Goal: Task Accomplishment & Management: Use online tool/utility

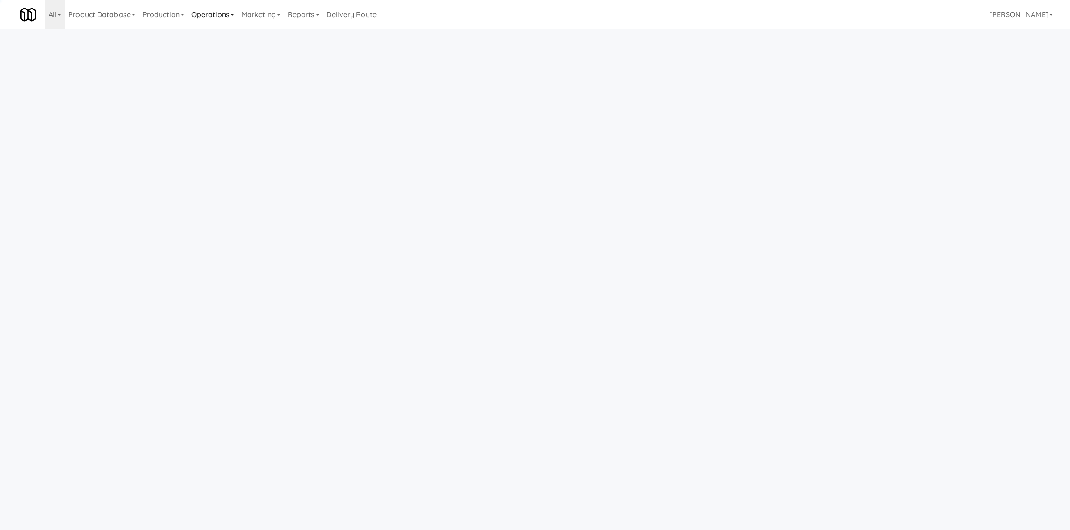
click at [229, 17] on link "Operations" at bounding box center [213, 14] width 50 height 29
click at [234, 114] on link "Towers" at bounding box center [224, 113] width 72 height 16
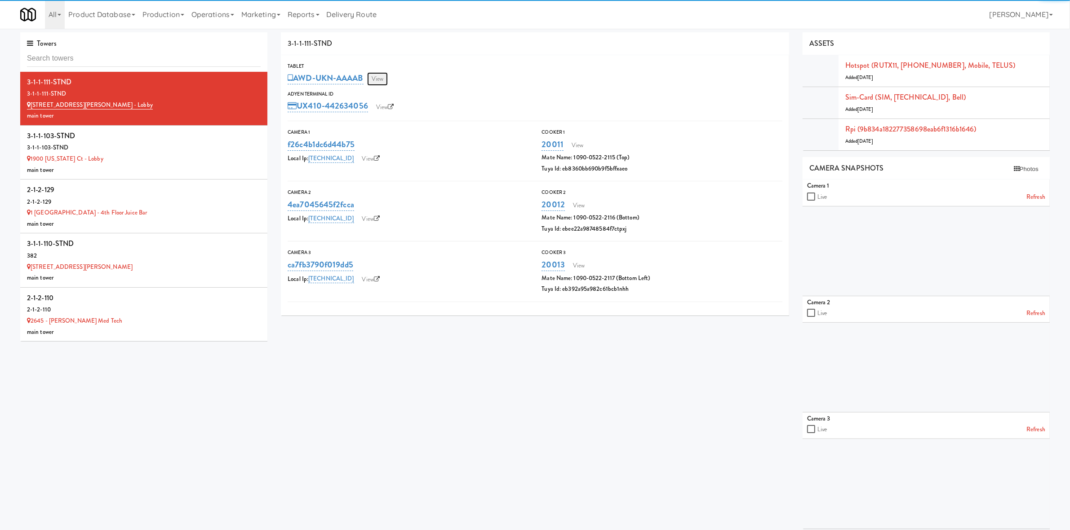
click at [384, 80] on link "View" at bounding box center [377, 78] width 21 height 13
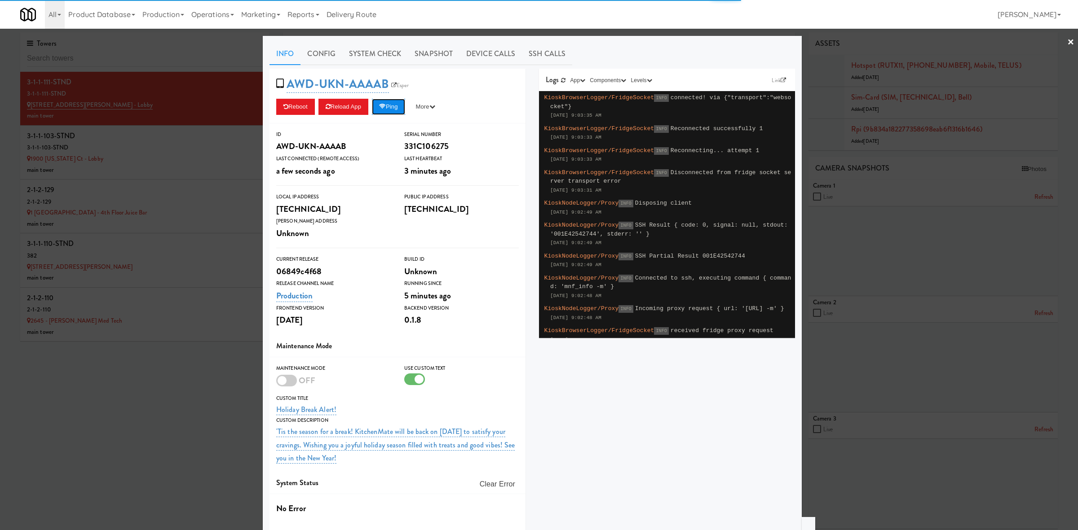
click at [393, 104] on button "Ping" at bounding box center [388, 107] width 33 height 16
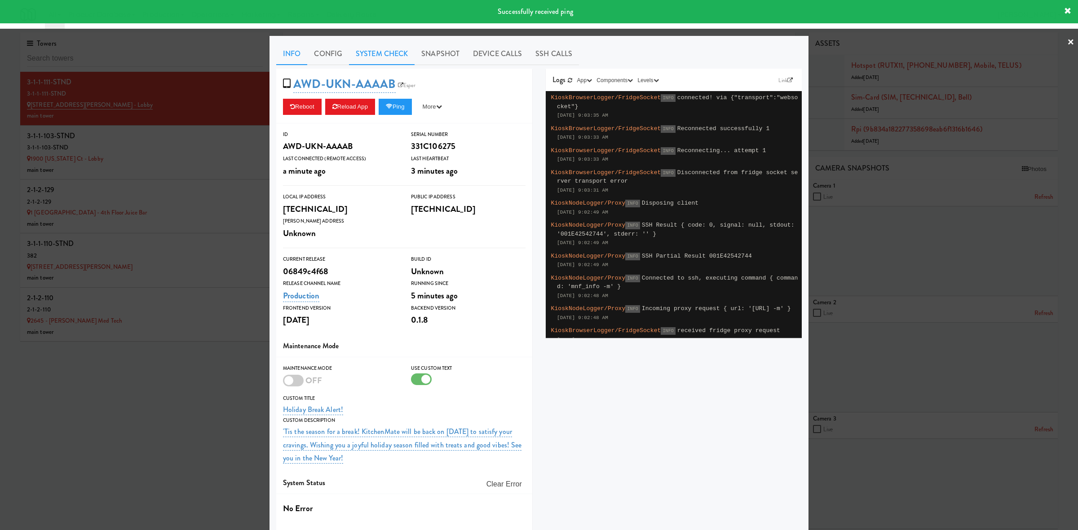
click at [384, 59] on link "System Check" at bounding box center [382, 54] width 66 height 22
click at [374, 54] on link "System Check" at bounding box center [382, 54] width 66 height 22
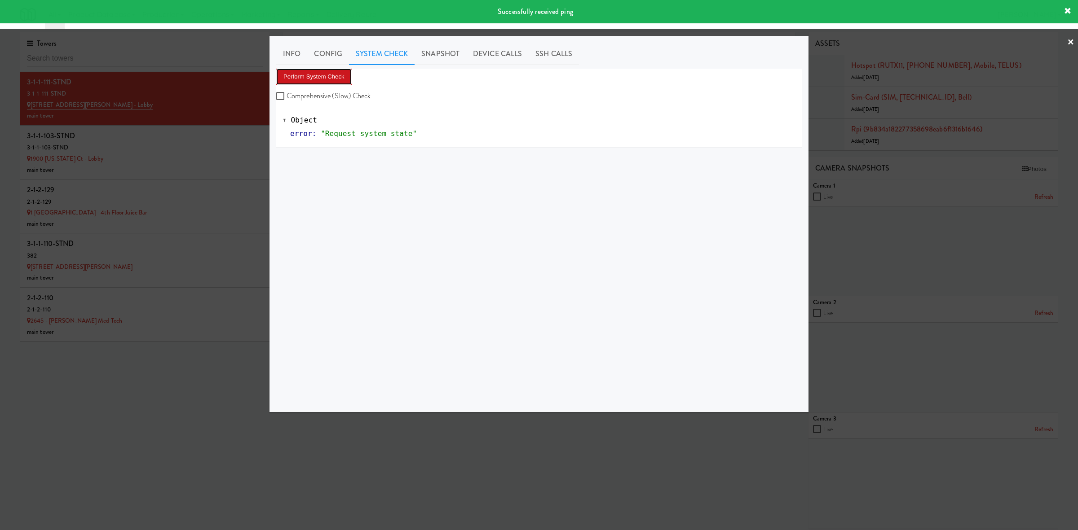
click at [330, 81] on button "Perform System Check" at bounding box center [313, 77] width 75 height 16
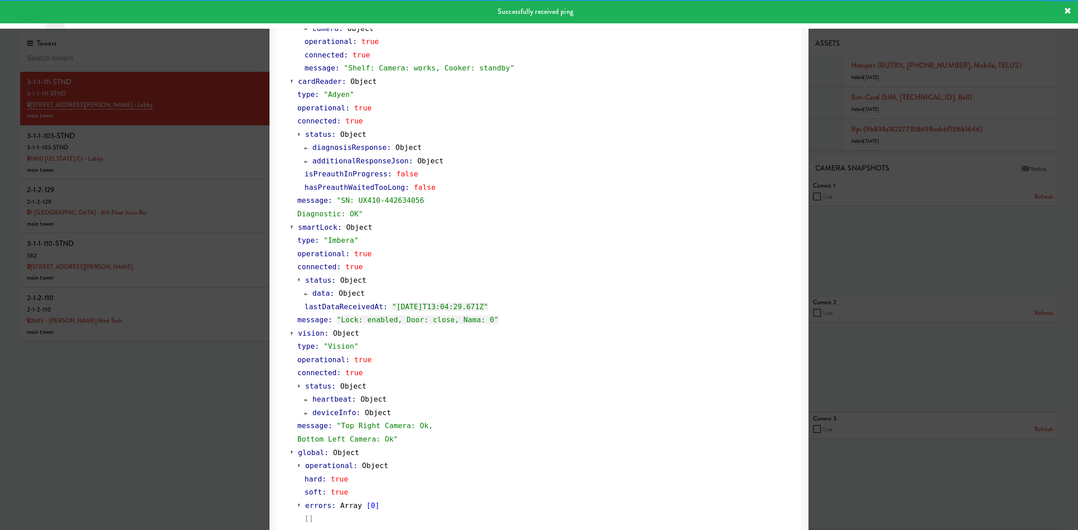
scroll to position [312, 0]
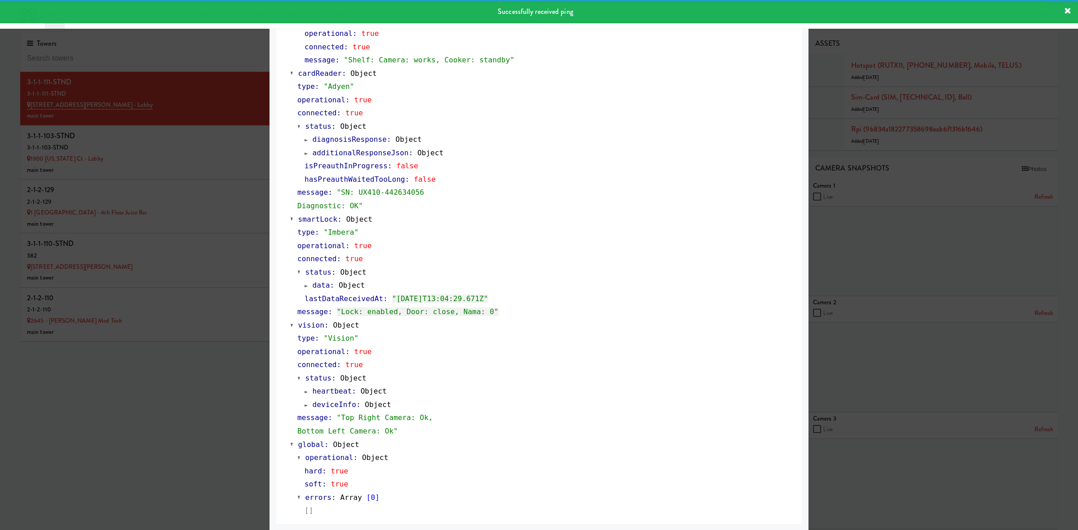
click at [195, 149] on div at bounding box center [539, 265] width 1078 height 530
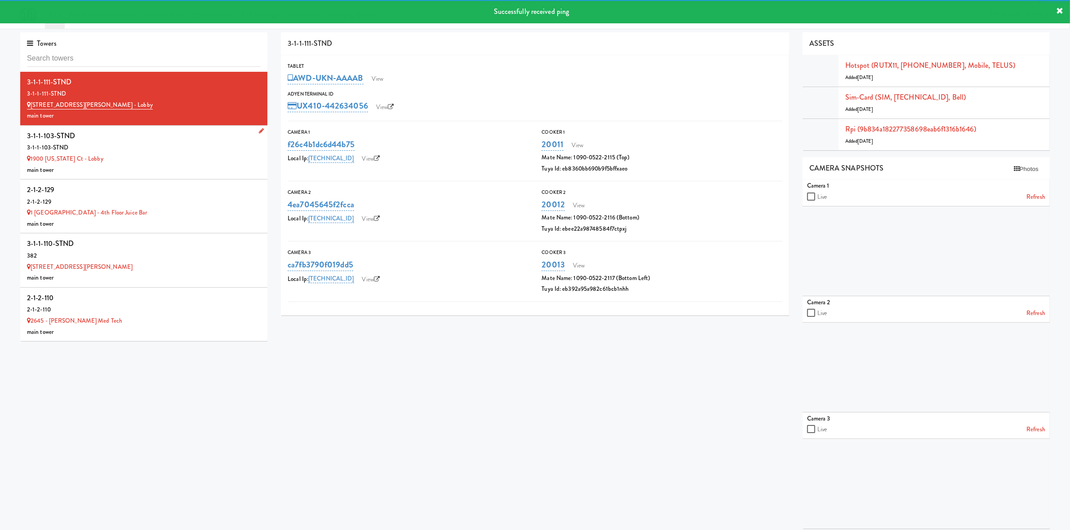
click at [193, 153] on div "3-1-1-103-STND" at bounding box center [144, 147] width 234 height 11
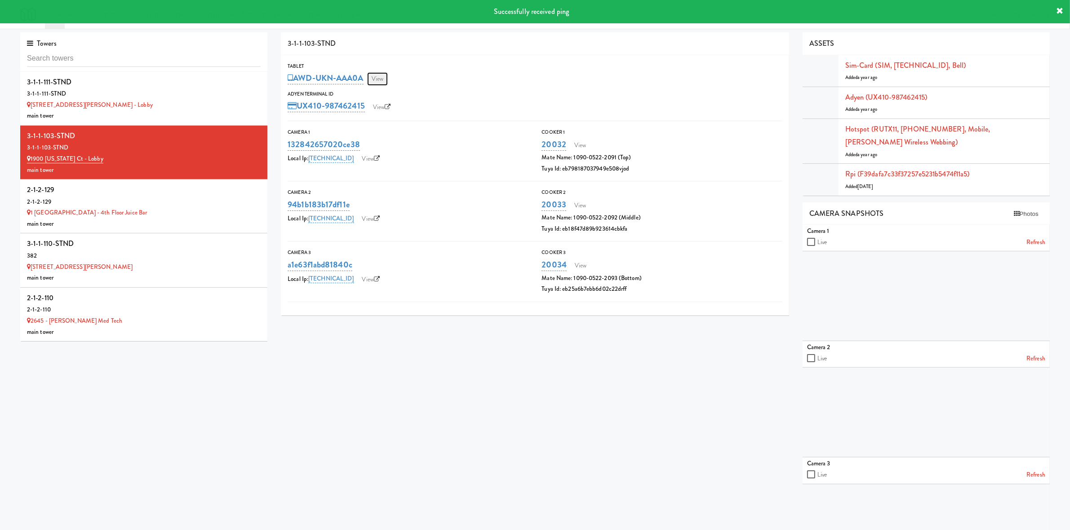
click at [381, 79] on link "View" at bounding box center [377, 78] width 21 height 13
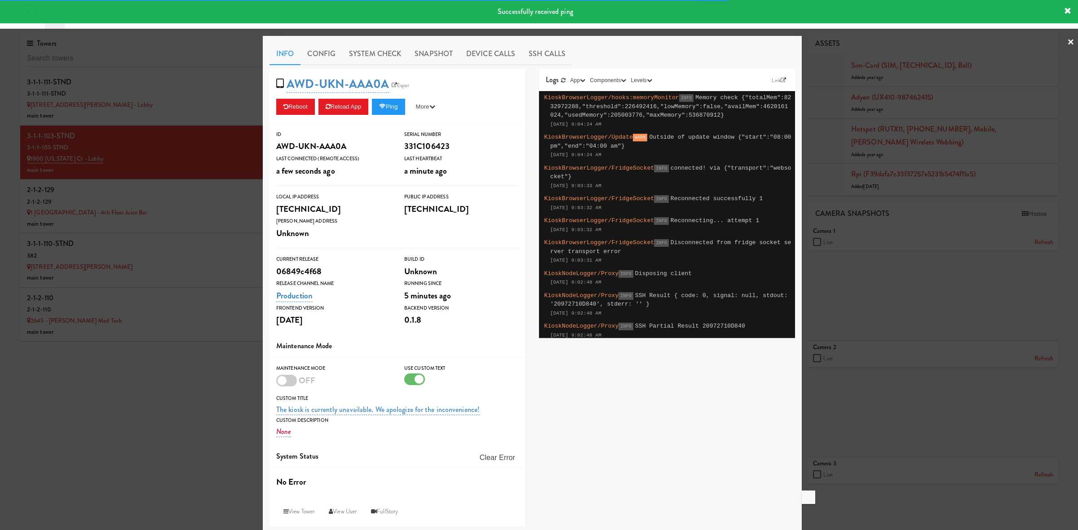
click at [206, 385] on div at bounding box center [539, 265] width 1078 height 530
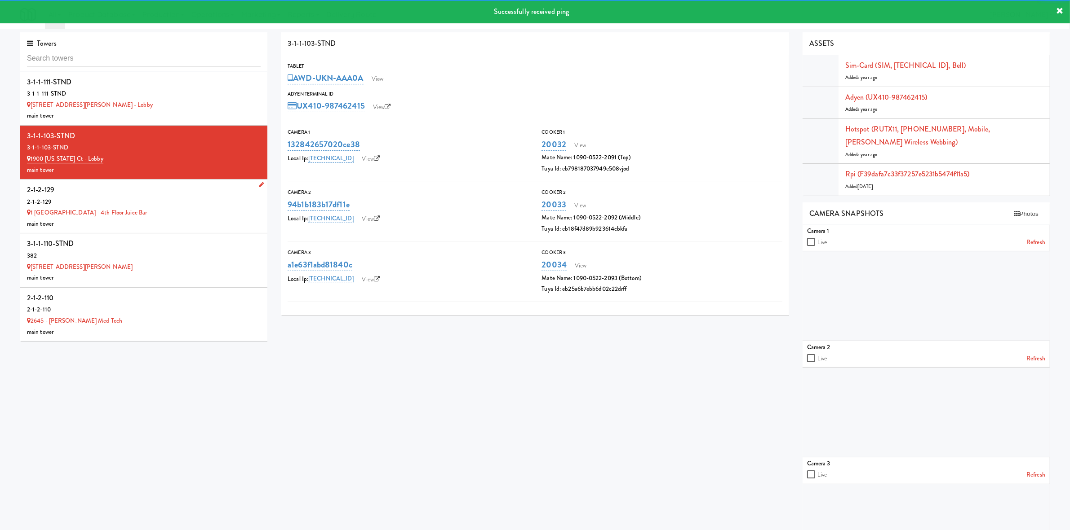
drag, startPoint x: 191, startPoint y: 214, endPoint x: 214, endPoint y: 204, distance: 24.8
click at [191, 214] on div "1 [GEOGRAPHIC_DATA] - 4th Floor Juice Bar" at bounding box center [144, 213] width 234 height 11
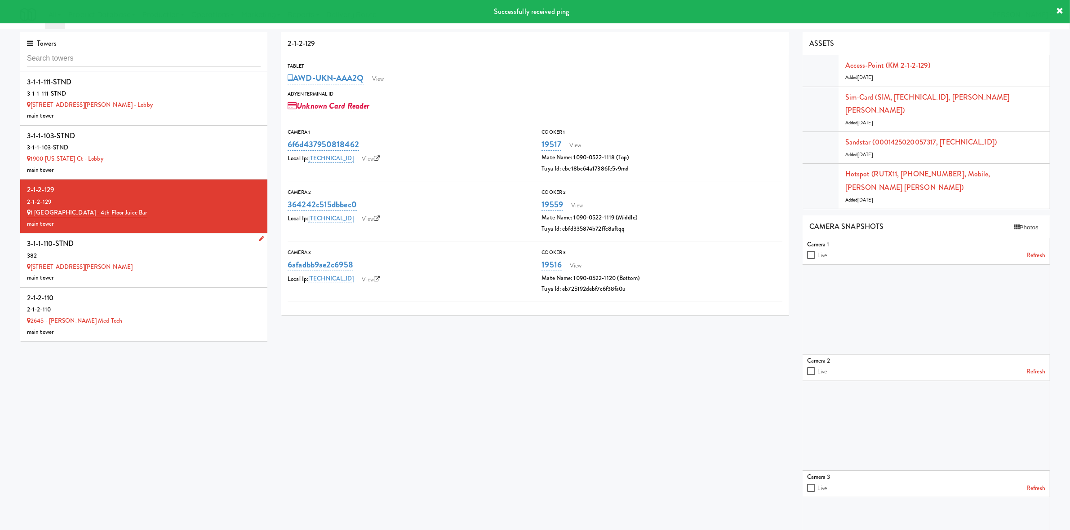
click at [198, 262] on div "2075 - Kennedy Rd" at bounding box center [144, 267] width 234 height 11
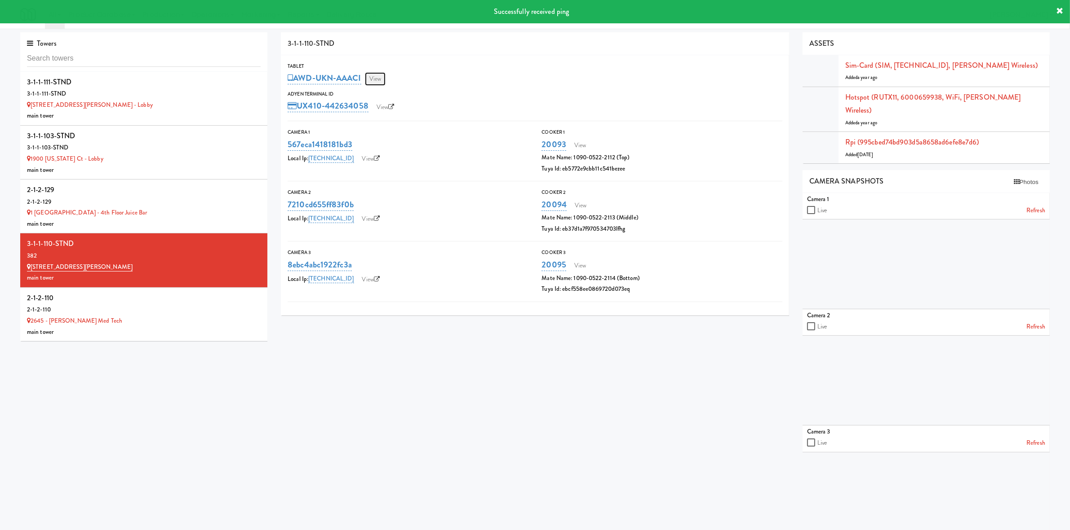
click at [378, 79] on link "View" at bounding box center [375, 78] width 21 height 13
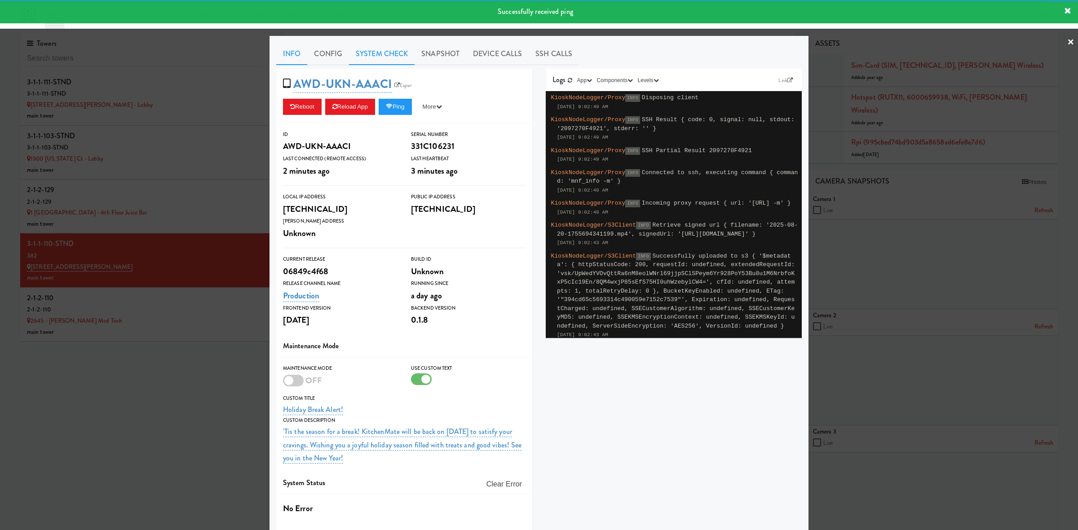
click at [365, 57] on link "System Check" at bounding box center [382, 54] width 66 height 22
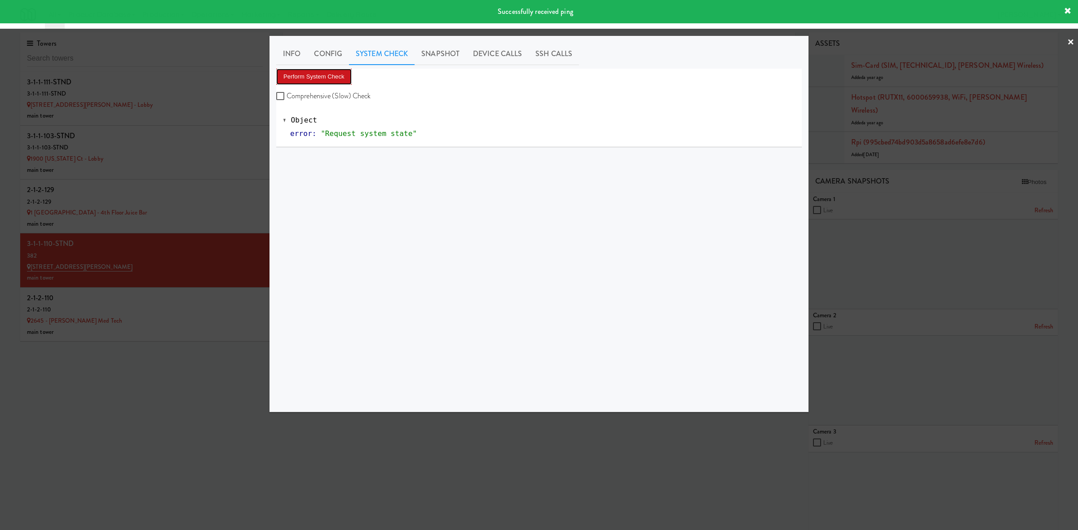
click at [323, 75] on button "Perform System Check" at bounding box center [313, 77] width 75 height 16
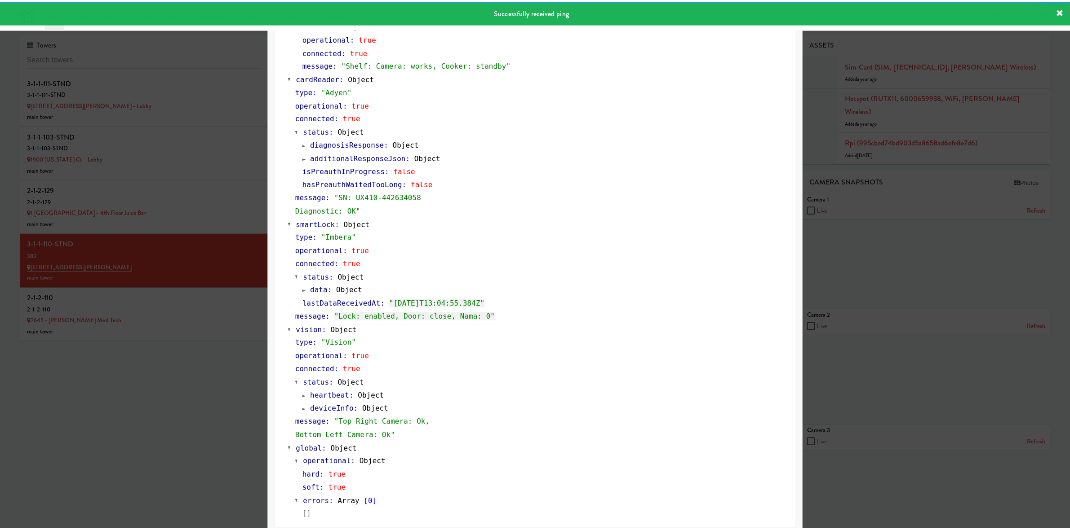
scroll to position [312, 0]
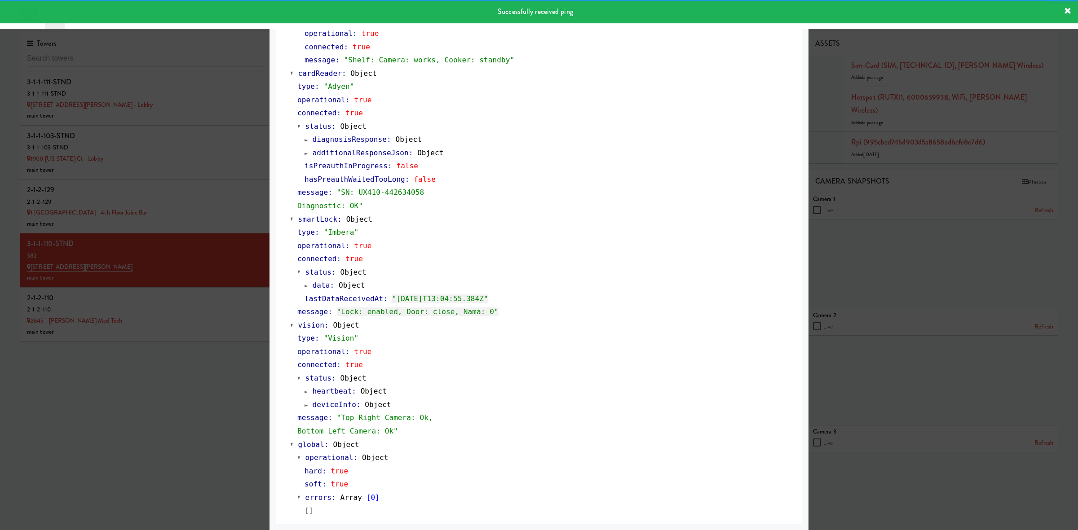
click at [218, 393] on div at bounding box center [539, 265] width 1078 height 530
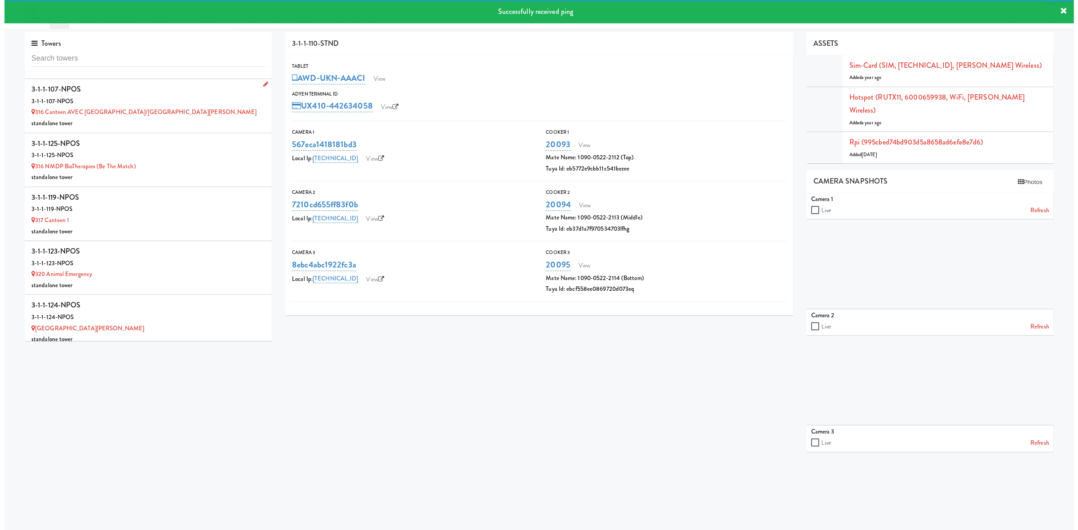
scroll to position [786, 0]
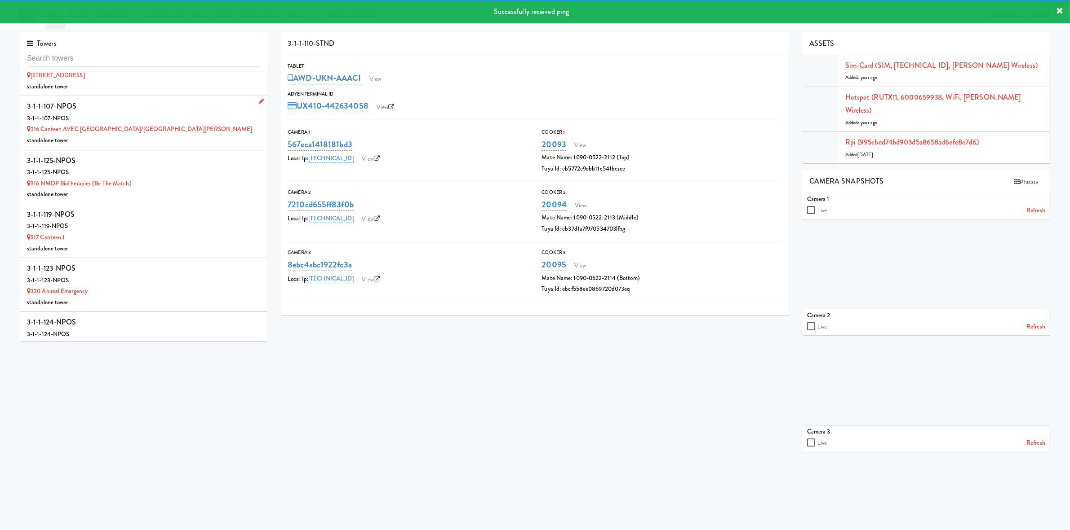
click at [200, 124] on div "316 Canteen AVEC [GEOGRAPHIC_DATA]/[GEOGRAPHIC_DATA][PERSON_NAME]" at bounding box center [144, 129] width 234 height 11
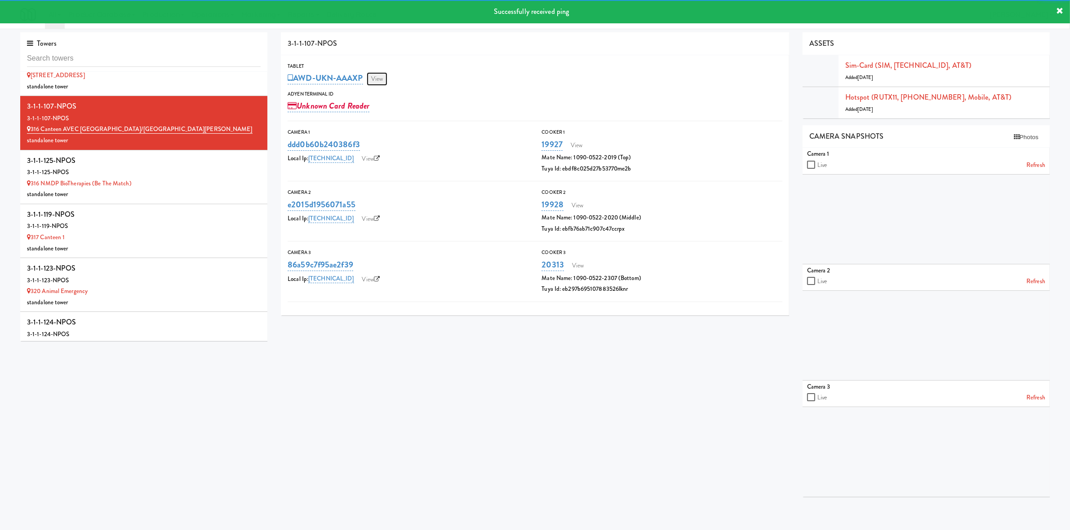
click at [384, 82] on link "View" at bounding box center [377, 78] width 21 height 13
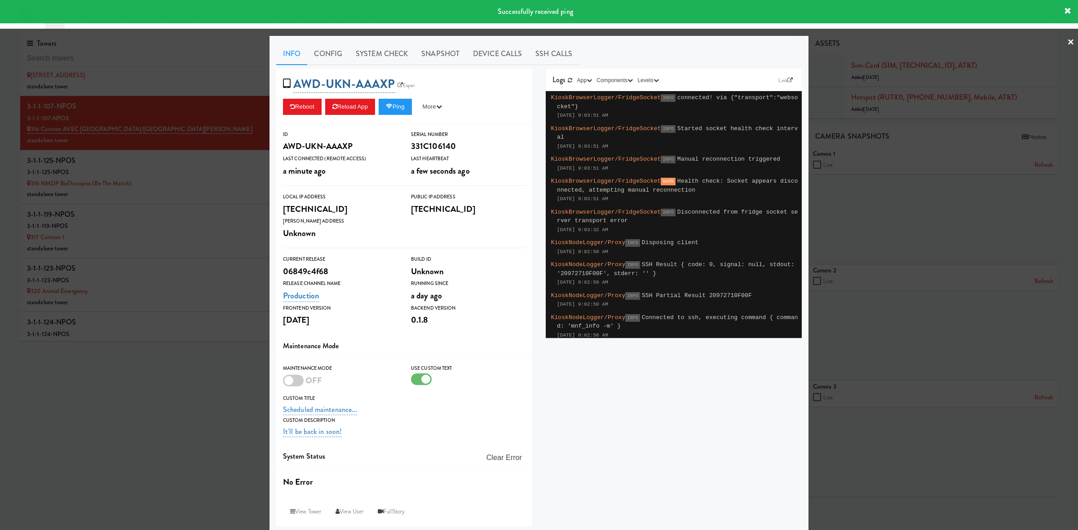
drag, startPoint x: 376, startPoint y: 54, endPoint x: 355, endPoint y: 75, distance: 29.2
click at [376, 56] on link "System Check" at bounding box center [382, 54] width 66 height 22
click at [380, 54] on link "System Check" at bounding box center [382, 54] width 66 height 22
click at [394, 111] on button "Ping" at bounding box center [395, 107] width 33 height 16
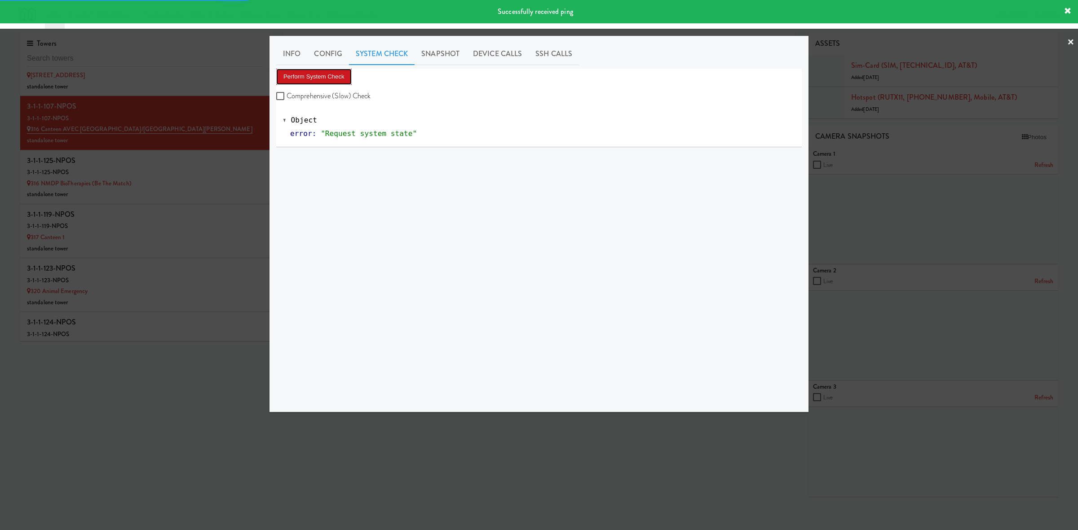
click at [327, 82] on button "Perform System Check" at bounding box center [313, 77] width 75 height 16
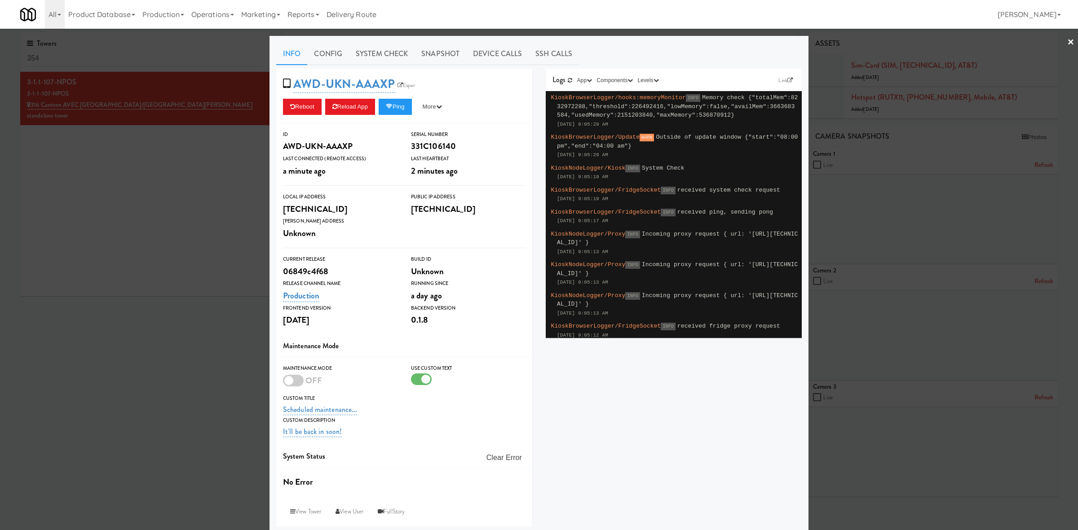
click at [192, 421] on div at bounding box center [539, 265] width 1078 height 530
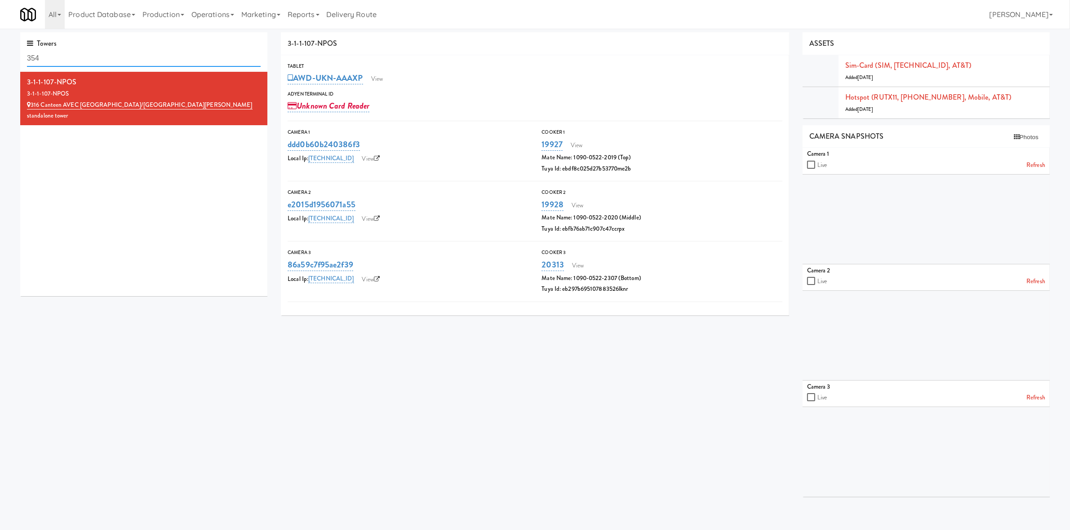
click at [150, 59] on input "354" at bounding box center [144, 58] width 234 height 17
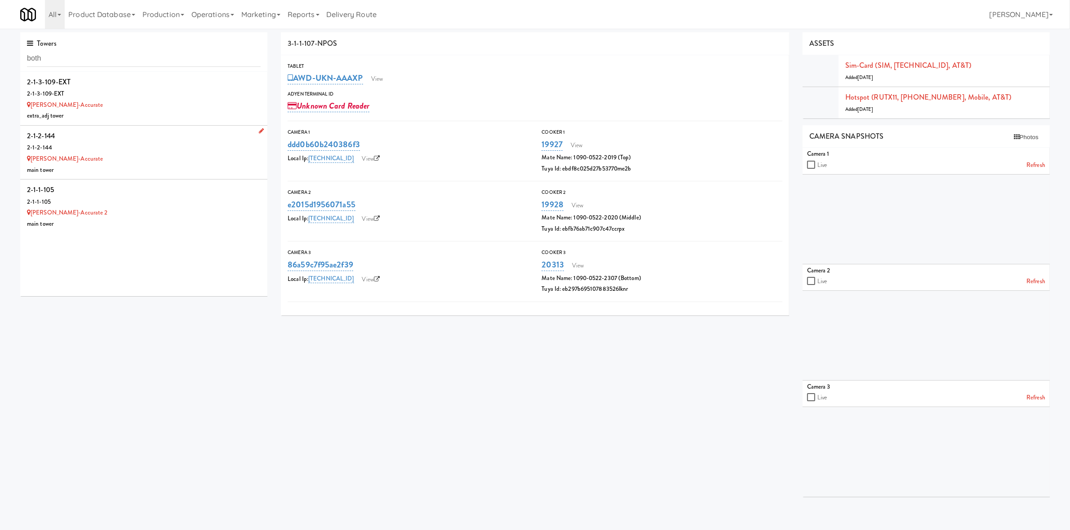
click at [177, 157] on div "[PERSON_NAME]-Accurate" at bounding box center [144, 159] width 234 height 11
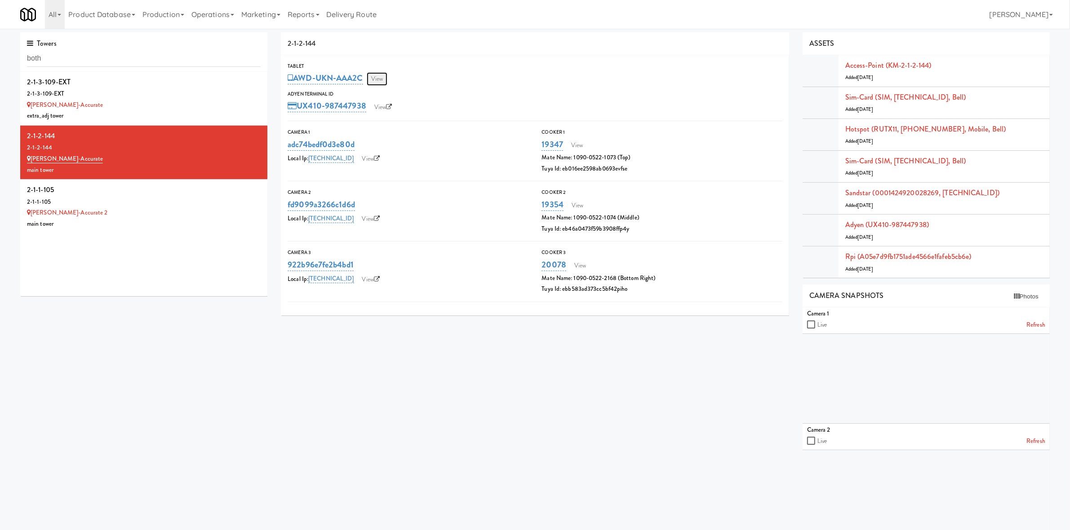
click at [380, 74] on link "View" at bounding box center [377, 78] width 21 height 13
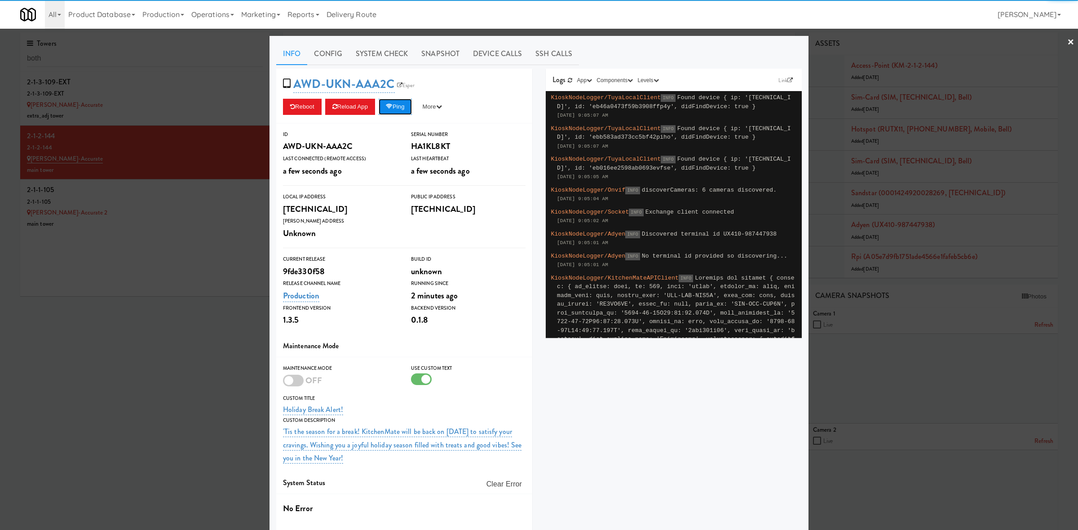
click at [392, 112] on button "Ping" at bounding box center [395, 107] width 33 height 16
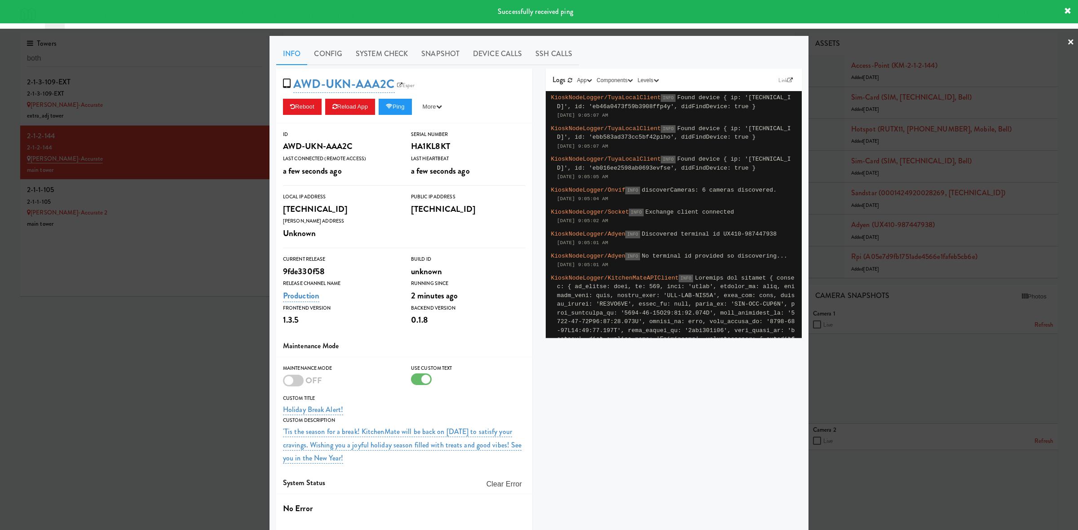
click at [216, 287] on div at bounding box center [539, 265] width 1078 height 530
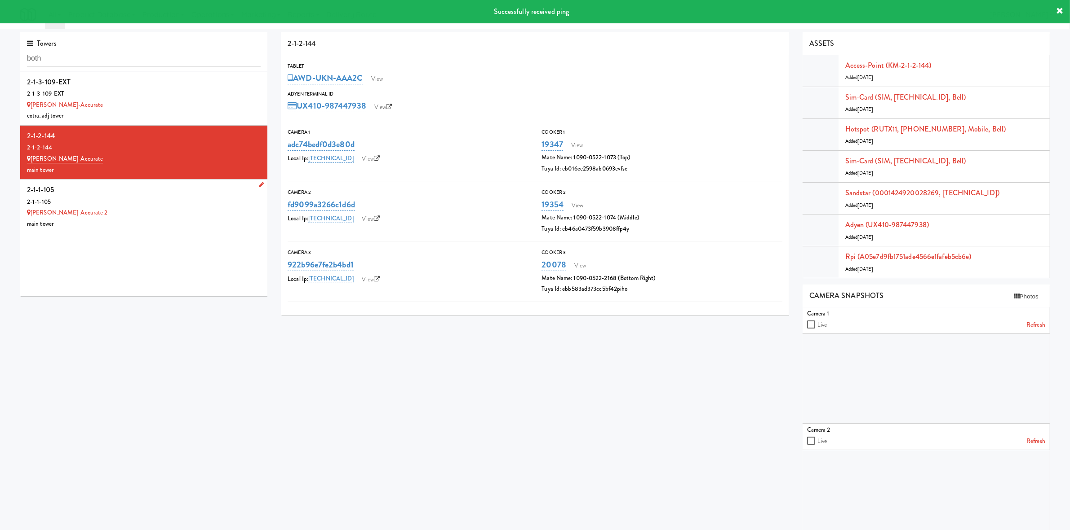
click at [152, 188] on div "2-1-1-105" at bounding box center [144, 189] width 234 height 13
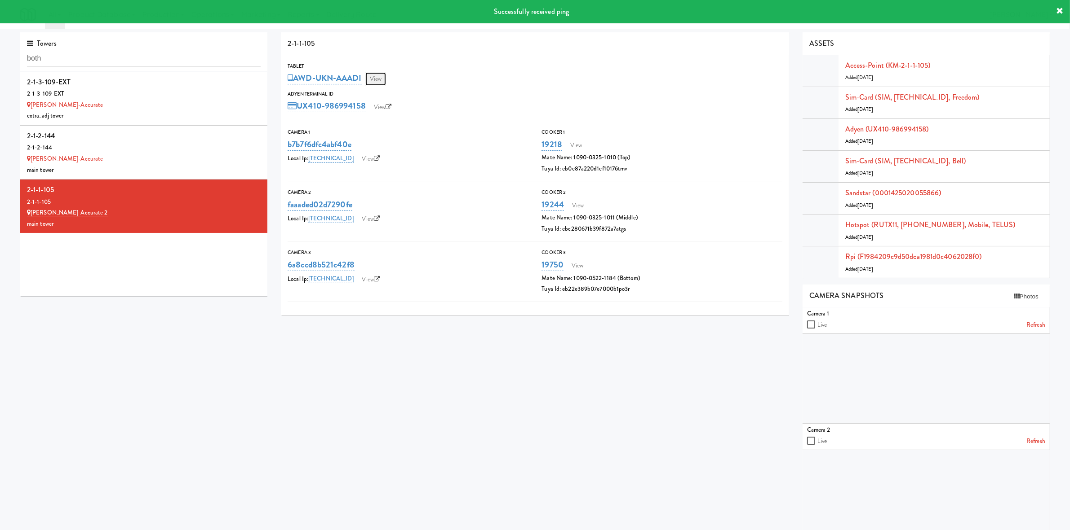
click at [378, 79] on link "View" at bounding box center [375, 78] width 21 height 13
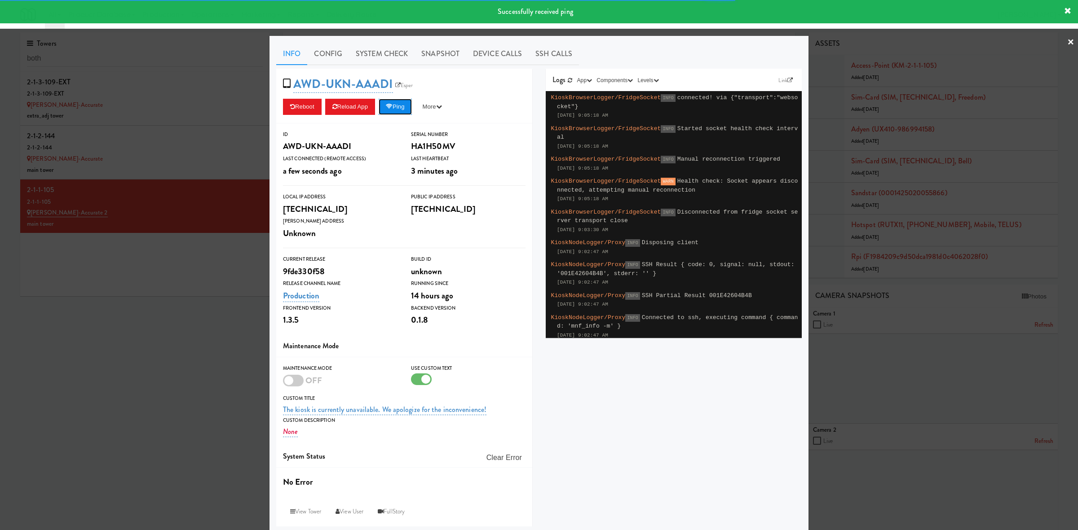
click at [402, 111] on button "Ping" at bounding box center [395, 107] width 33 height 16
click at [200, 395] on div at bounding box center [539, 265] width 1078 height 530
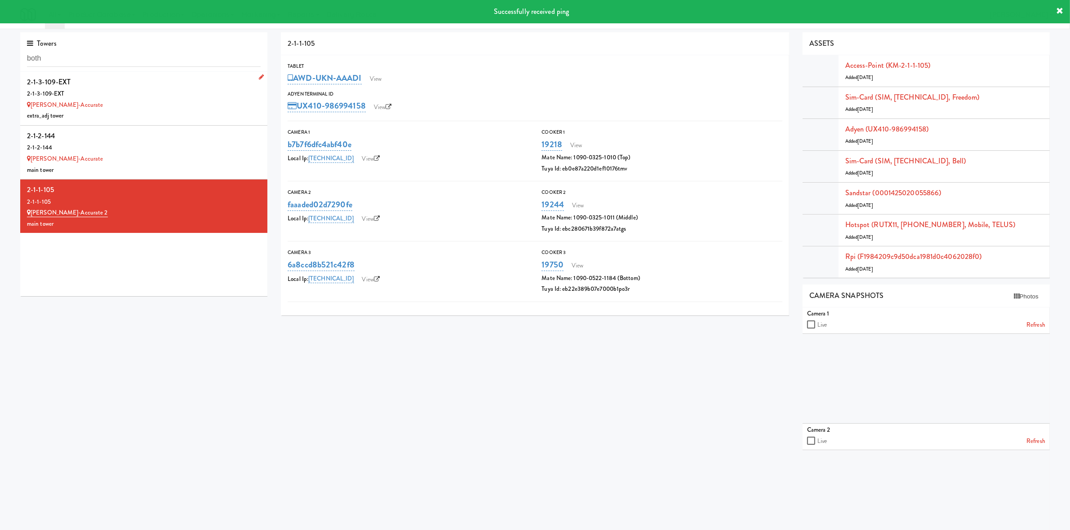
drag, startPoint x: 152, startPoint y: 96, endPoint x: 228, endPoint y: 103, distance: 76.7
click at [152, 96] on div "2-1-3-109-EXT" at bounding box center [144, 93] width 234 height 11
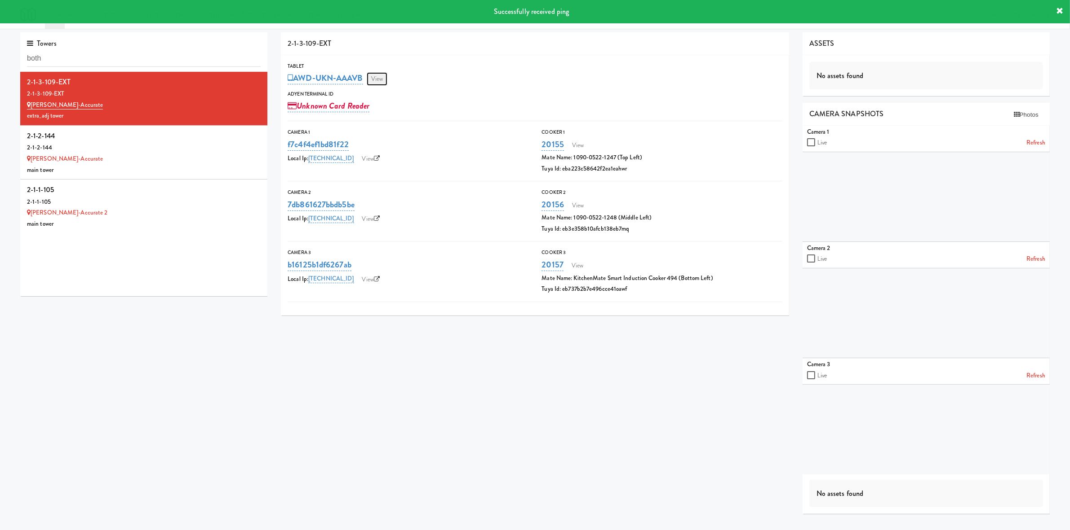
click at [380, 76] on link "View" at bounding box center [377, 78] width 21 height 13
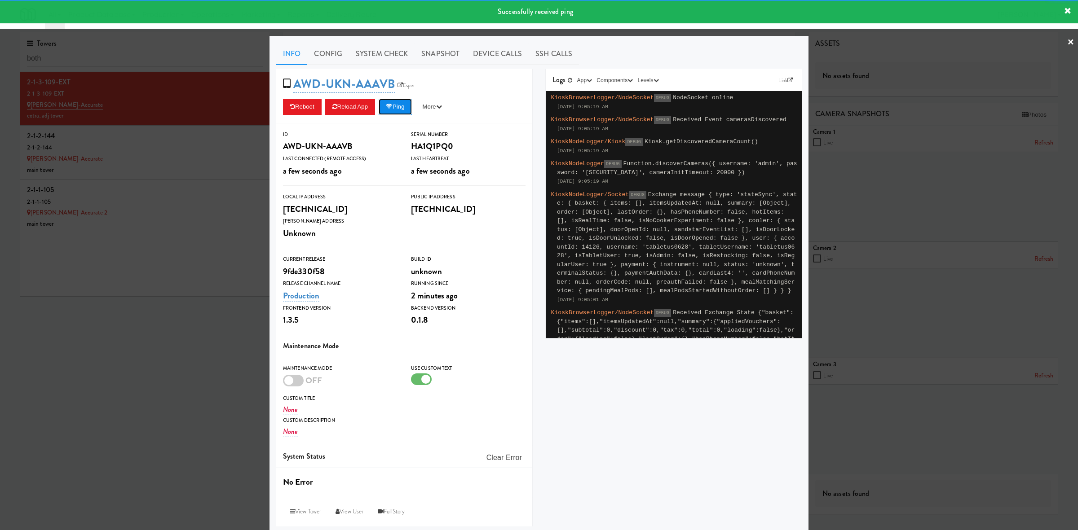
click at [394, 111] on button "Ping" at bounding box center [395, 107] width 33 height 16
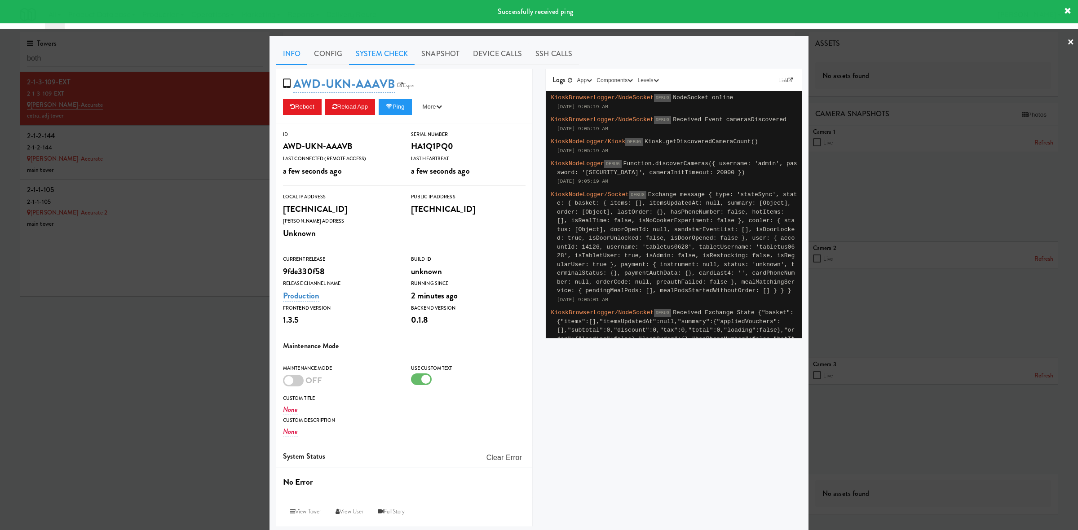
click at [380, 42] on div "Info Config System Check Snapshot Device Calls SSH Calls AWD-UKN-AAAVB Esper Re…" at bounding box center [539, 285] width 539 height 498
drag, startPoint x: 394, startPoint y: 46, endPoint x: 360, endPoint y: 66, distance: 39.2
click at [394, 46] on link "System Check" at bounding box center [382, 54] width 66 height 22
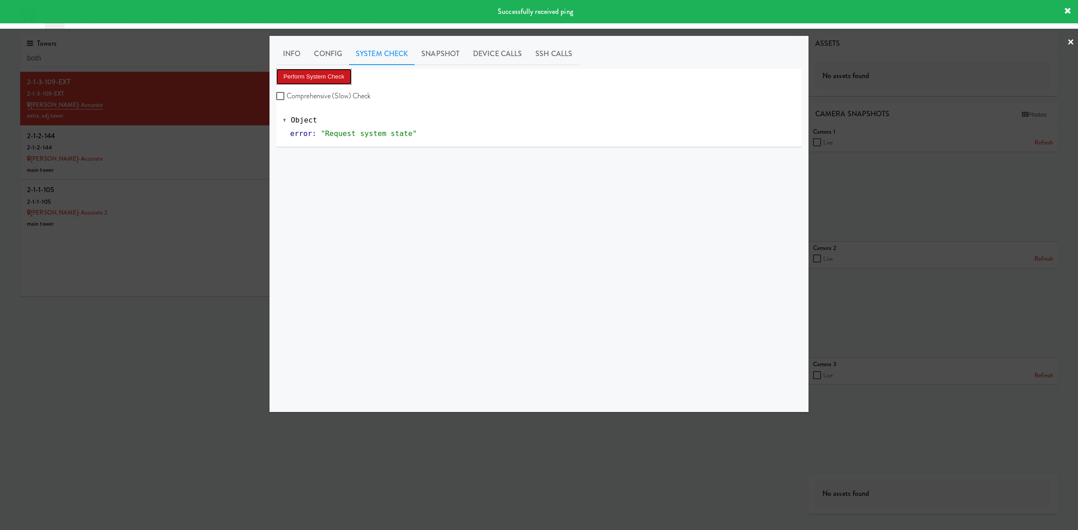
click at [314, 75] on button "Perform System Check" at bounding box center [313, 77] width 75 height 16
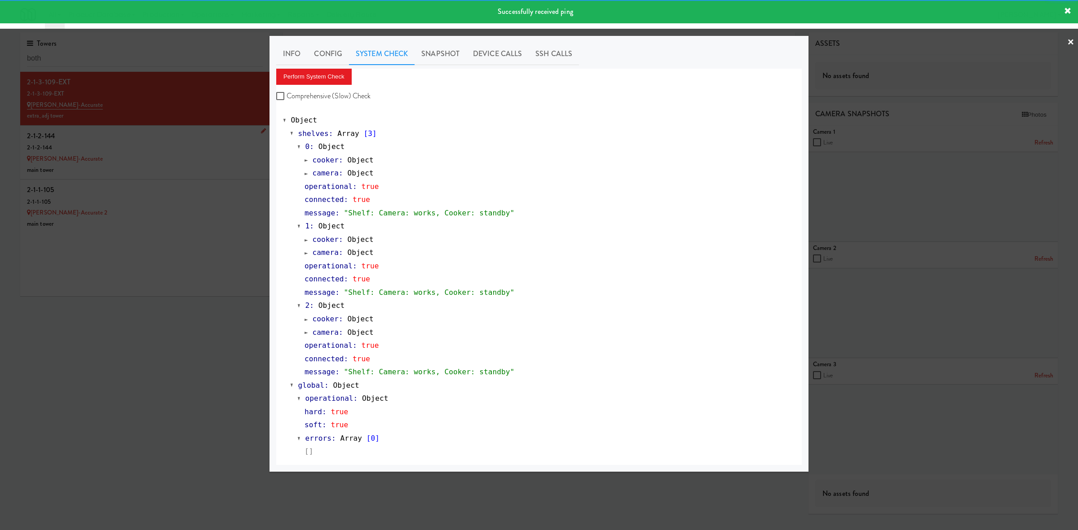
drag, startPoint x: 215, startPoint y: 334, endPoint x: 209, endPoint y: 172, distance: 162.3
click at [215, 334] on div at bounding box center [539, 265] width 1078 height 530
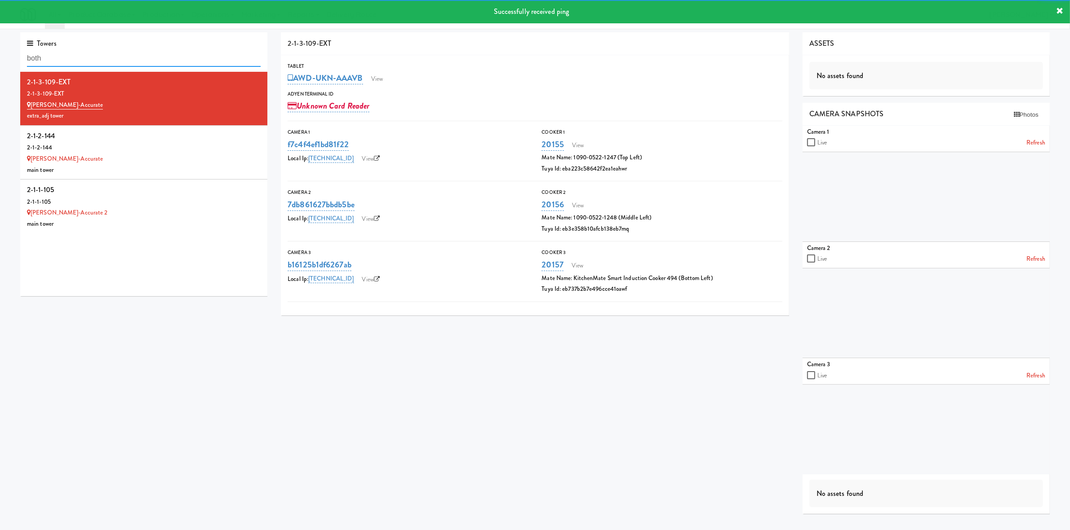
click at [145, 57] on input "both" at bounding box center [144, 58] width 234 height 17
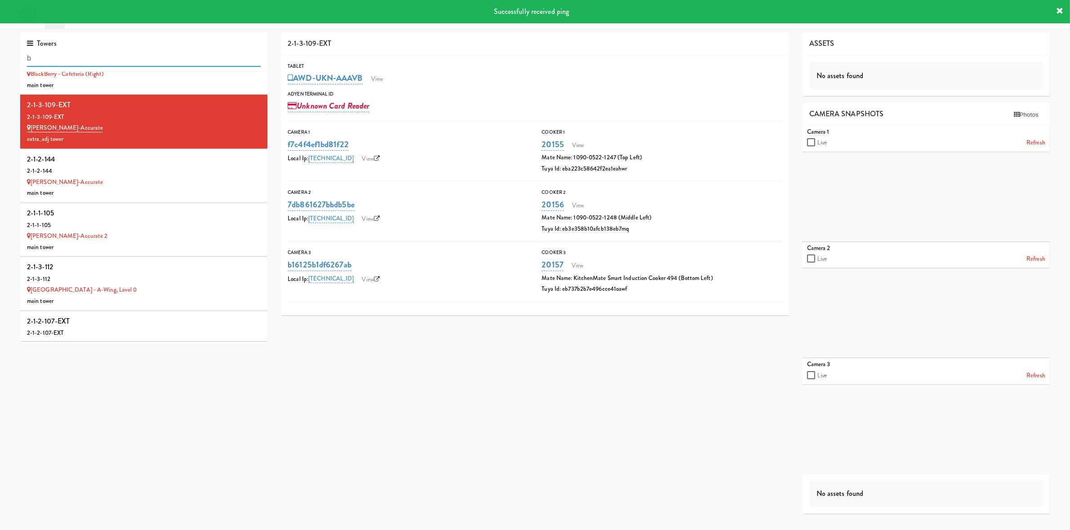
scroll to position [1370, 0]
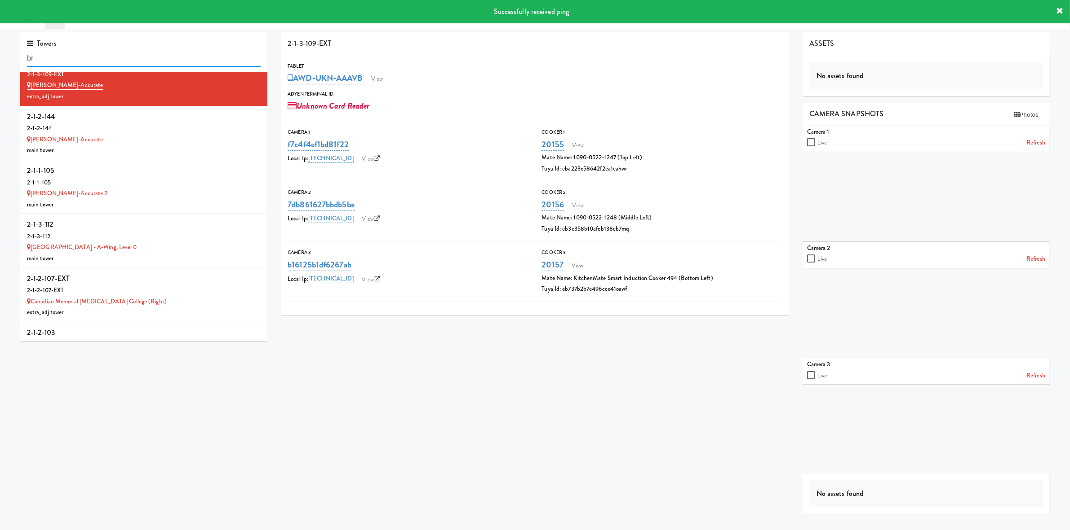
type input "b"
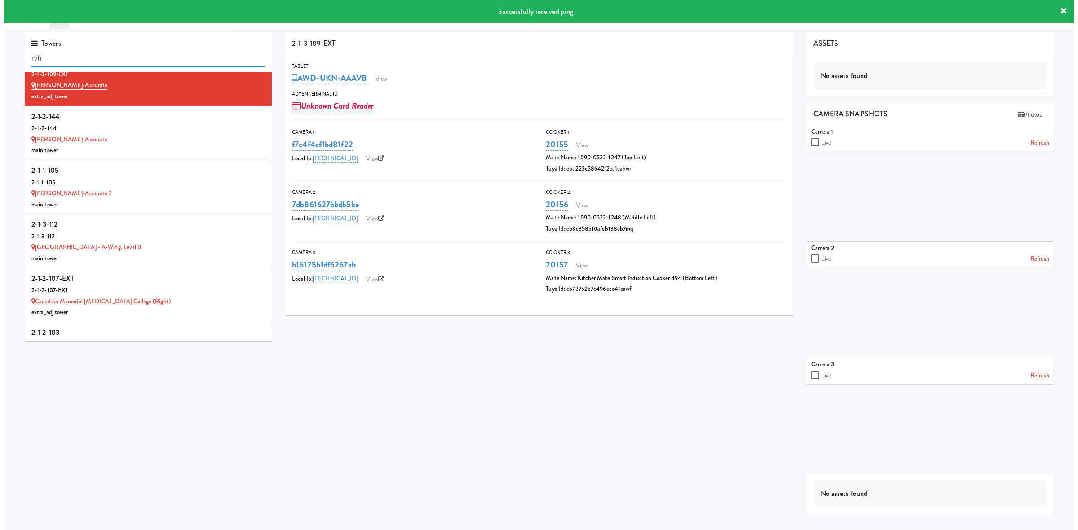
scroll to position [0, 0]
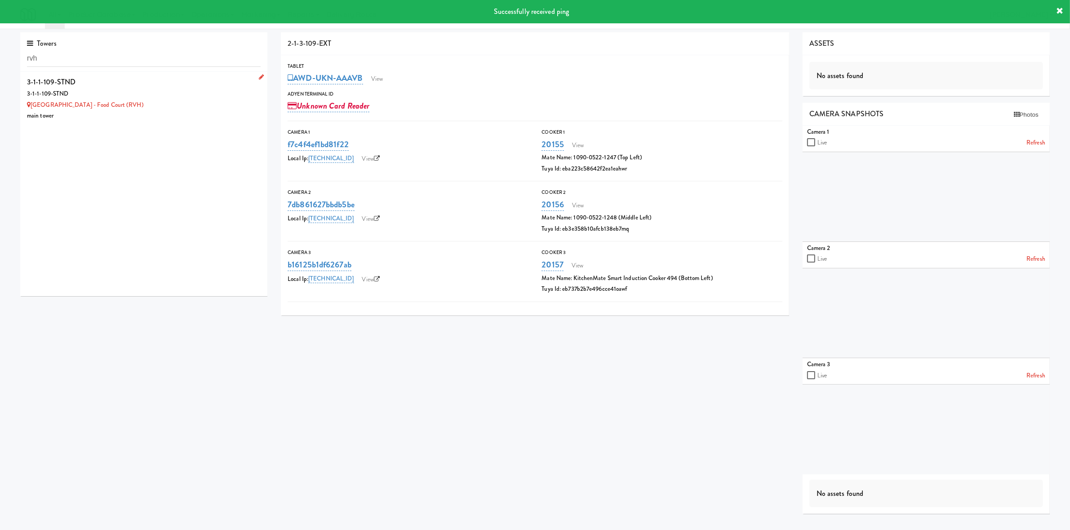
click at [214, 95] on div "3-1-1-109-STND" at bounding box center [144, 93] width 234 height 11
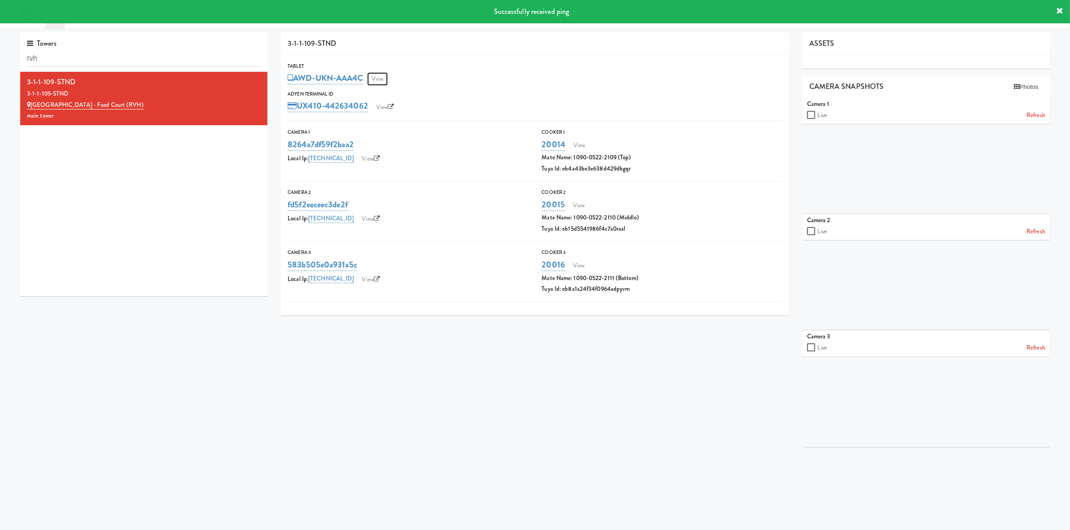
click at [386, 77] on link "View" at bounding box center [377, 78] width 21 height 13
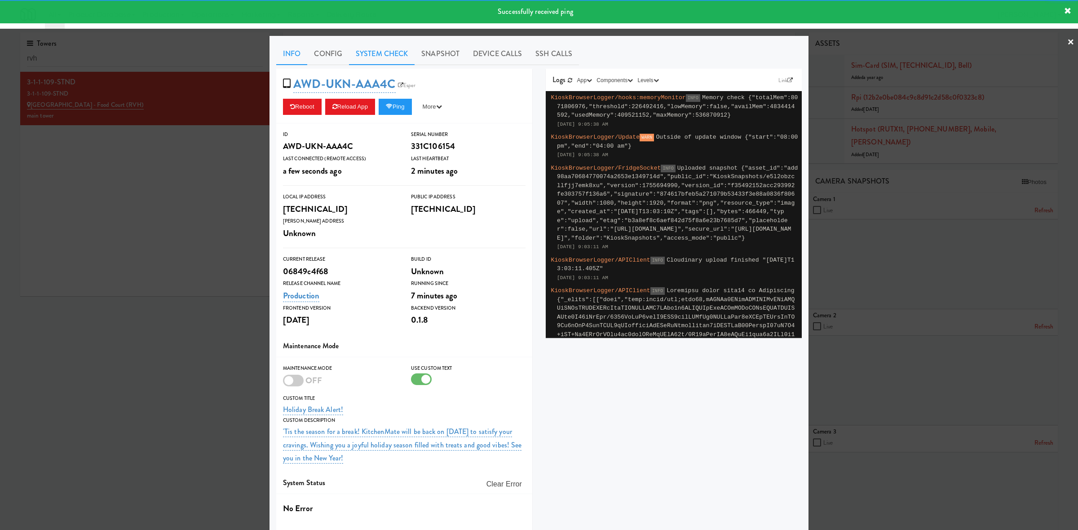
click at [393, 60] on link "System Check" at bounding box center [382, 54] width 66 height 22
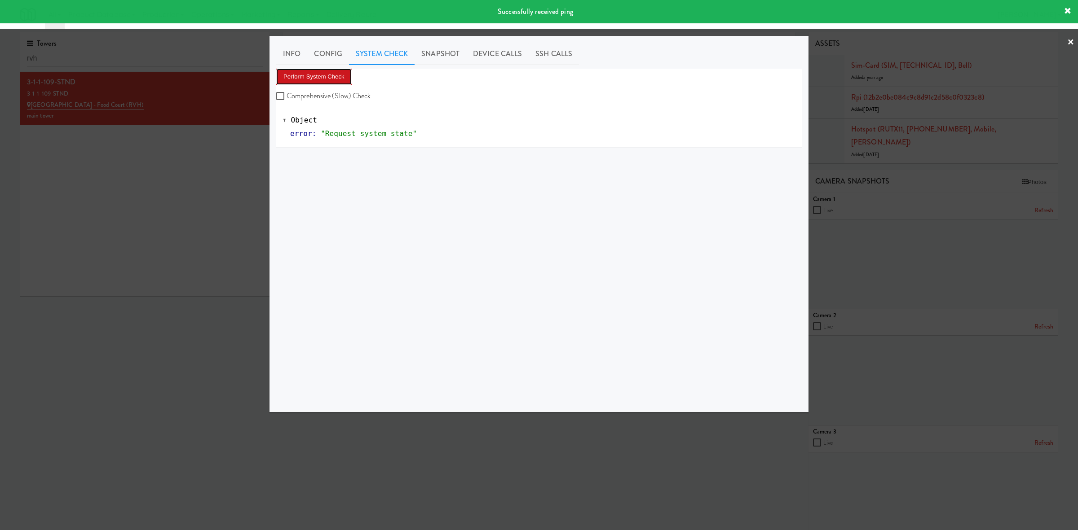
click at [333, 78] on button "Perform System Check" at bounding box center [313, 77] width 75 height 16
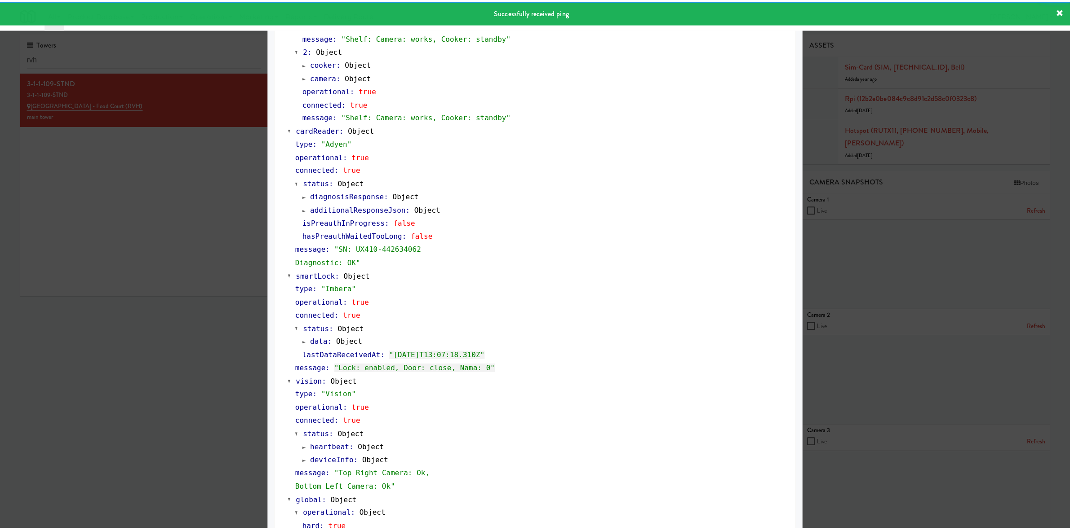
scroll to position [312, 0]
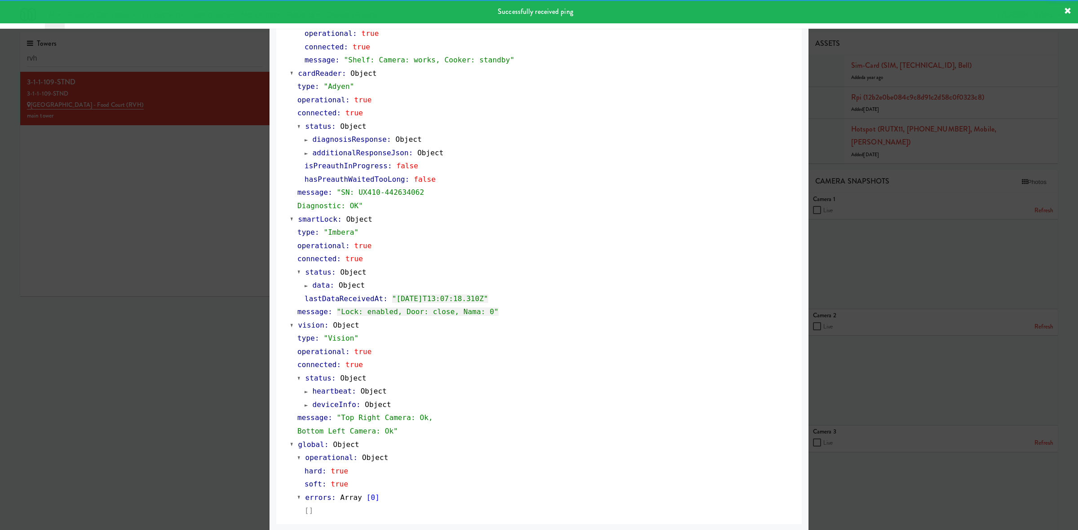
click at [226, 362] on div at bounding box center [539, 265] width 1078 height 530
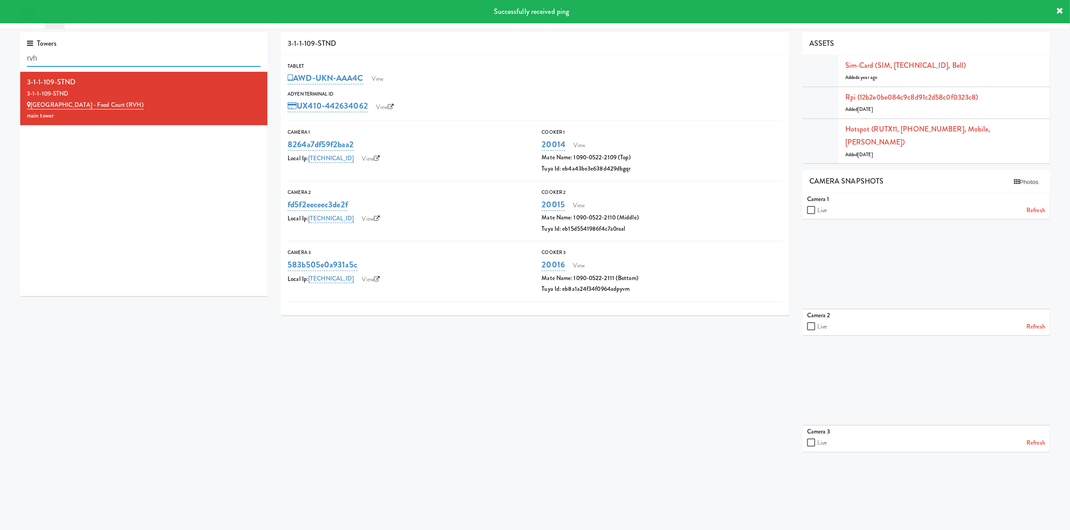
click at [138, 60] on input "rvh" at bounding box center [144, 58] width 234 height 17
click at [138, 59] on input "rvh" at bounding box center [144, 58] width 234 height 17
click at [137, 60] on input "rvh" at bounding box center [144, 58] width 234 height 17
type input "e"
type input "penn"
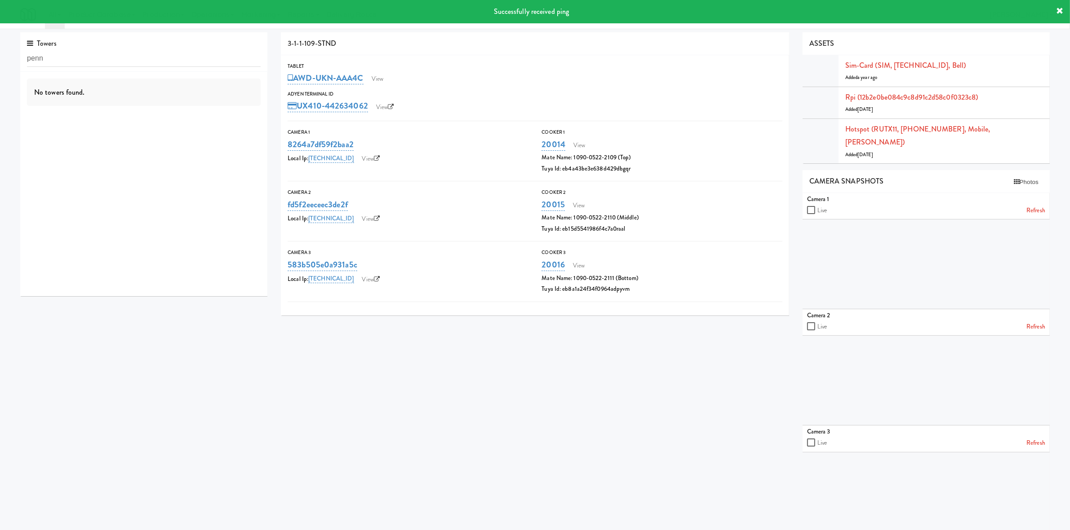
click at [1062, 9] on div "Successfully received ping" at bounding box center [535, 11] width 1070 height 23
click at [1057, 12] on icon at bounding box center [1059, 11] width 7 height 7
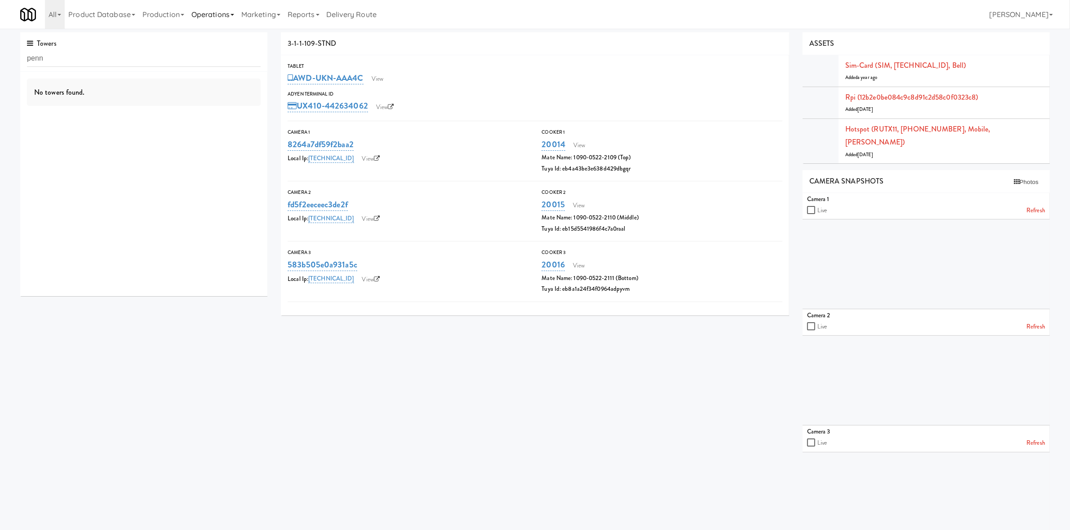
click at [213, 13] on link "Operations" at bounding box center [213, 14] width 50 height 29
click at [231, 29] on li "Operations Sites Companies Operators Tablets Towers Cabinets Mates Assets Visio…" at bounding box center [213, 14] width 50 height 29
click at [238, 18] on link "Operations" at bounding box center [213, 14] width 50 height 29
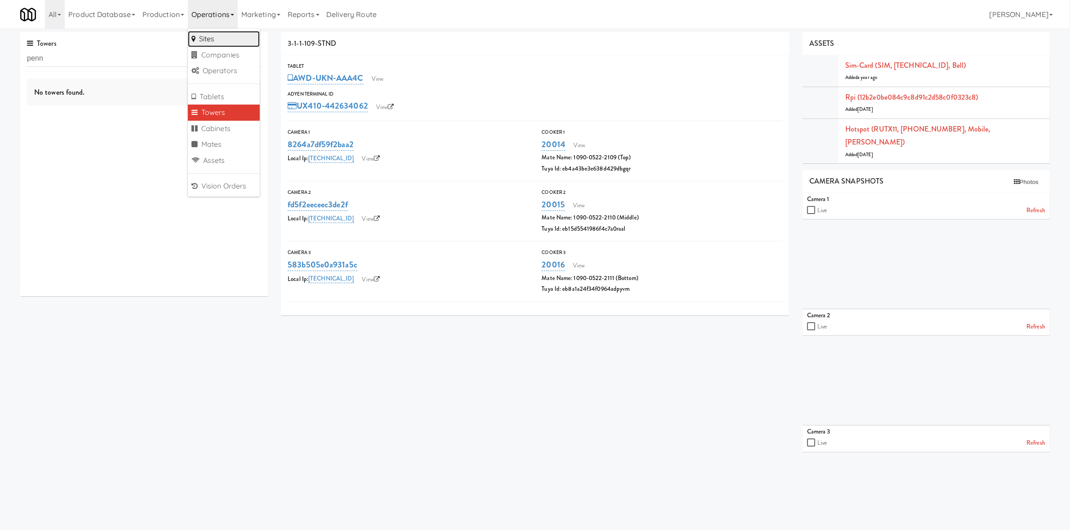
click at [223, 40] on link "Sites" at bounding box center [224, 39] width 72 height 16
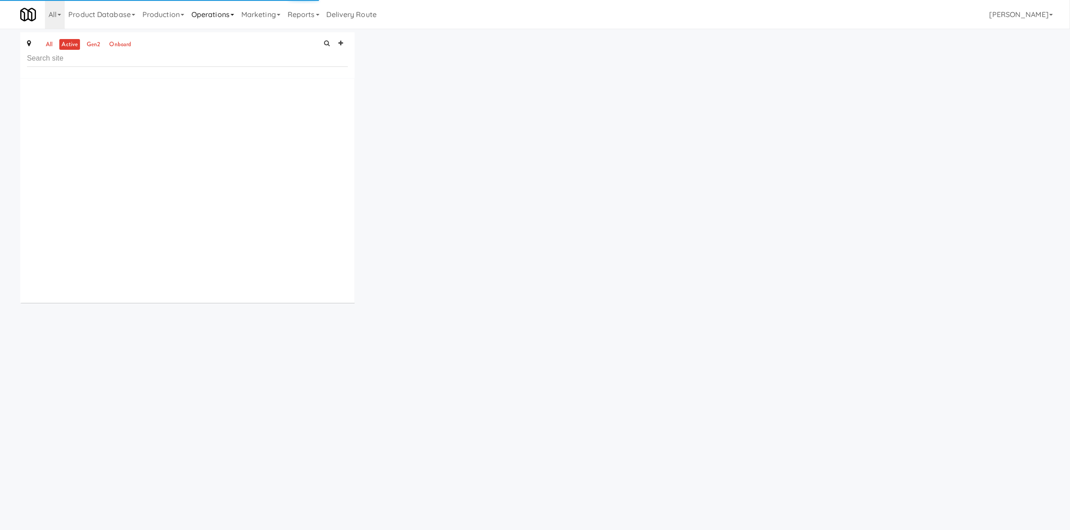
drag, startPoint x: 231, startPoint y: 7, endPoint x: 225, endPoint y: 18, distance: 12.9
click at [228, 12] on link "Operations" at bounding box center [213, 14] width 50 height 29
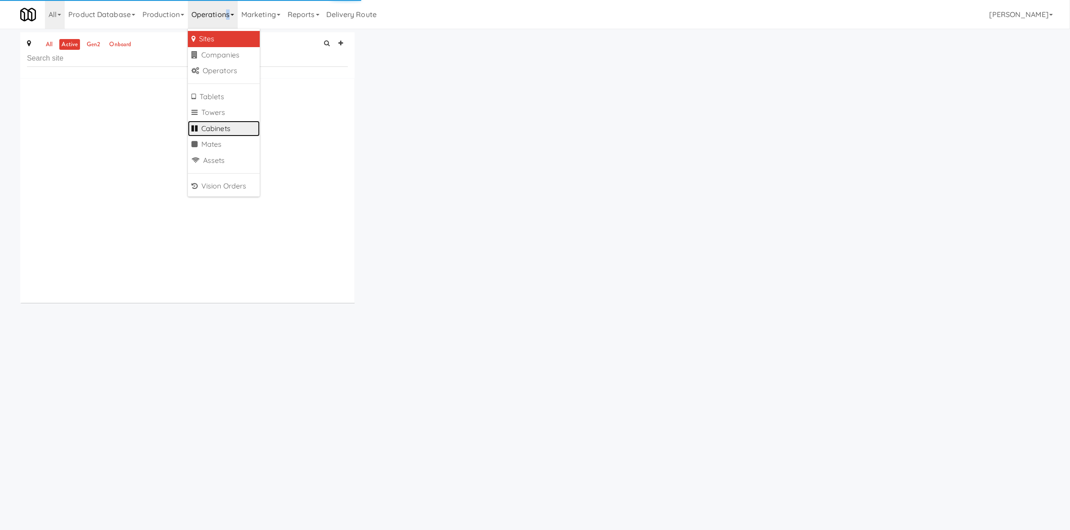
click at [239, 132] on link "Cabinets" at bounding box center [224, 129] width 72 height 16
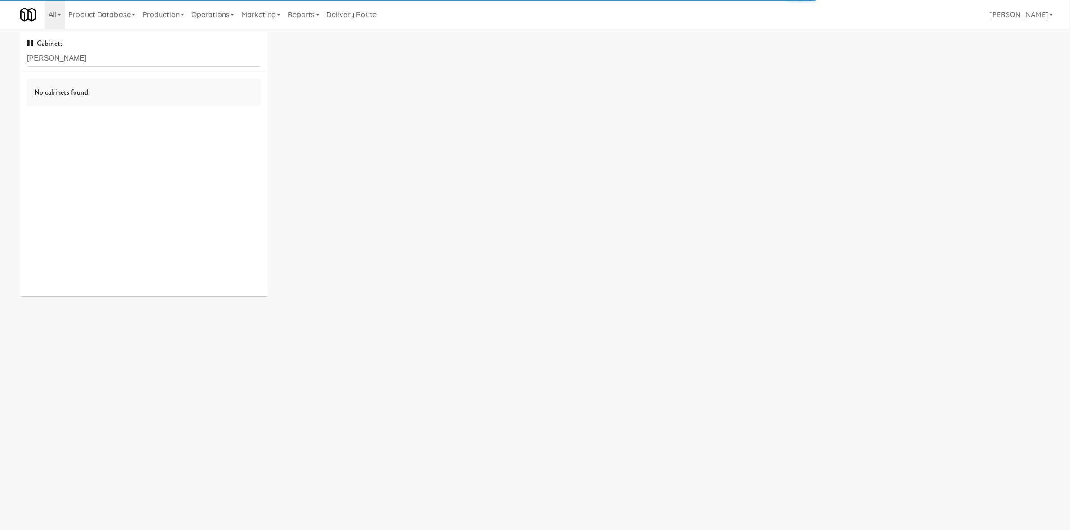
type input "[PERSON_NAME]"
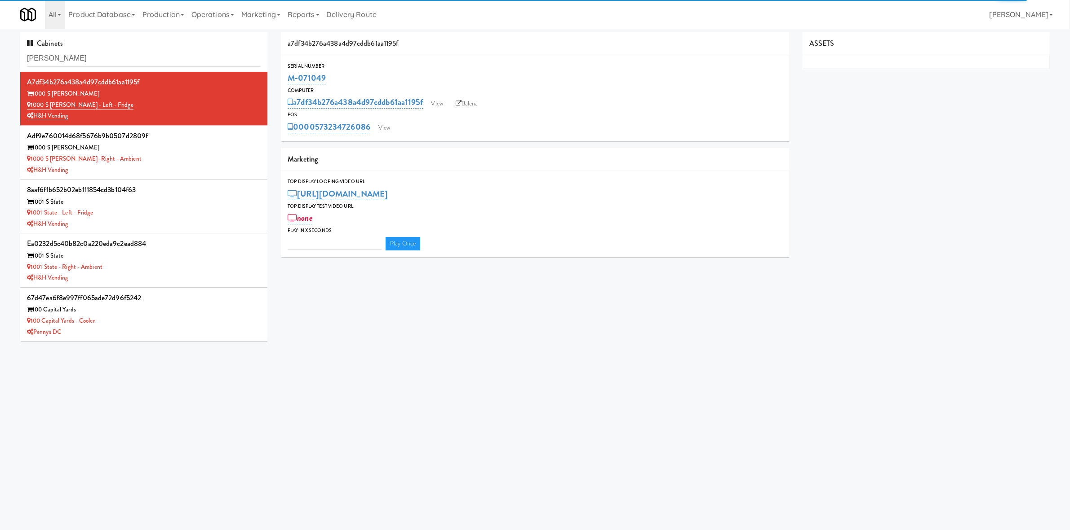
type input "3"
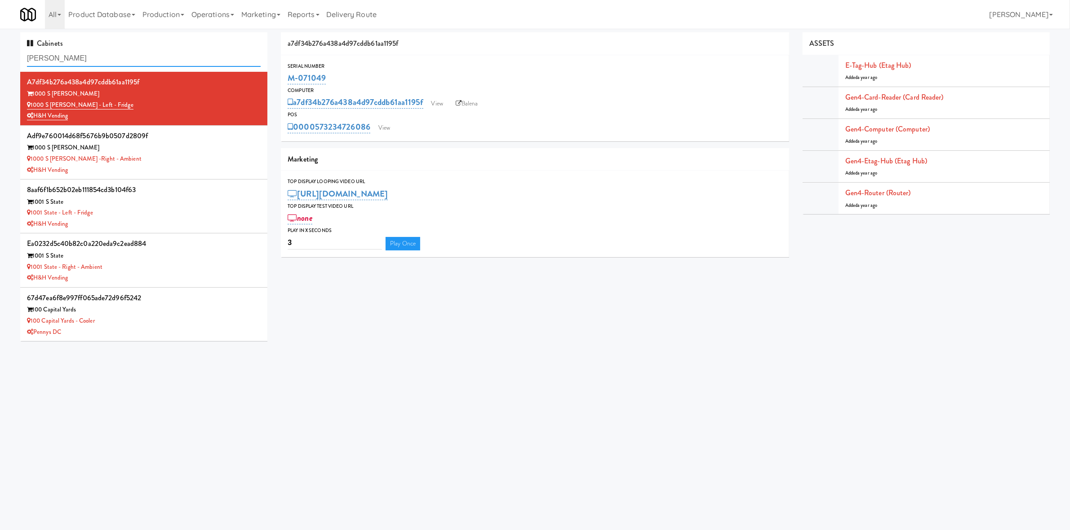
click at [89, 57] on input "[PERSON_NAME]" at bounding box center [144, 58] width 234 height 17
click at [179, 168] on div "H&H Vending" at bounding box center [144, 170] width 234 height 11
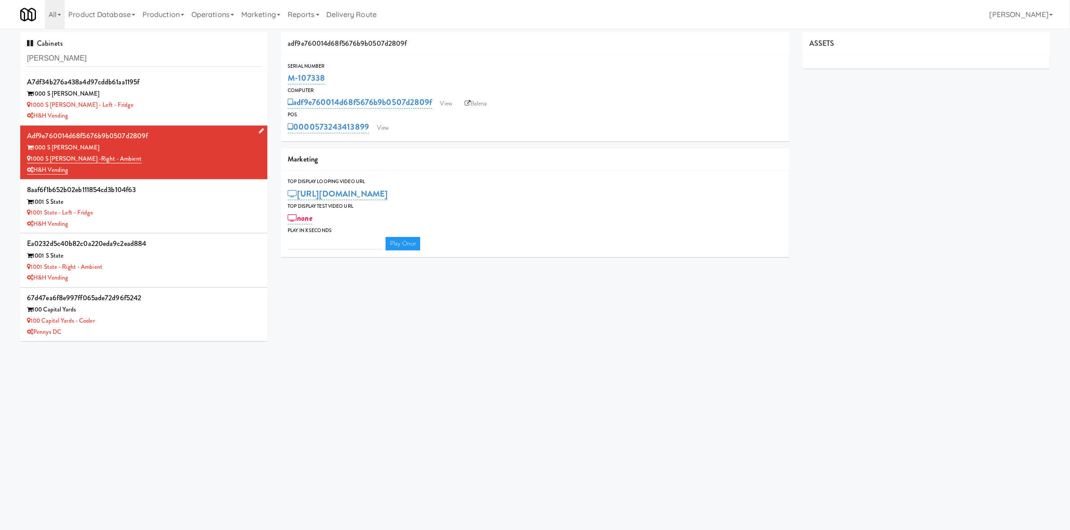
type input "3"
click at [448, 106] on link "View" at bounding box center [446, 103] width 21 height 13
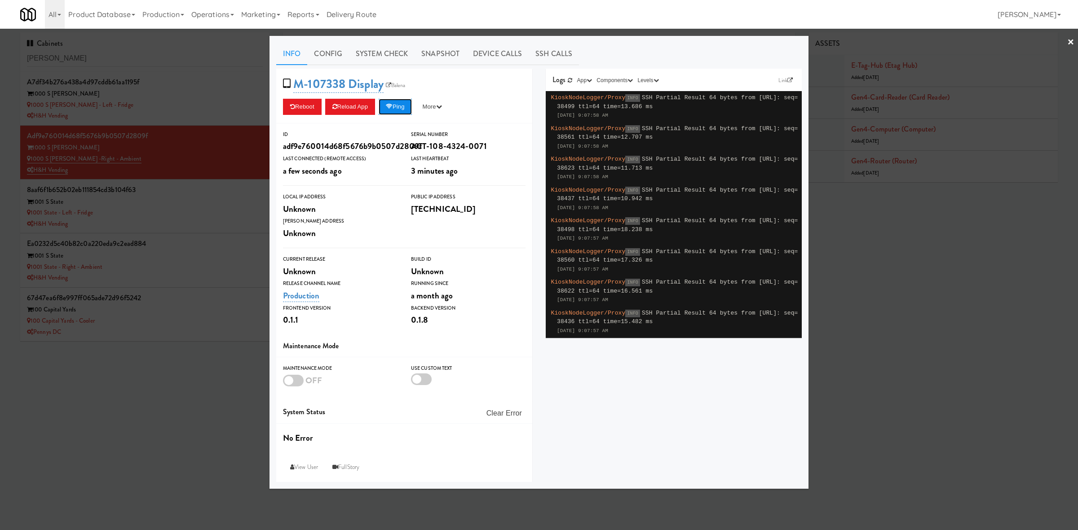
click at [412, 103] on button "Ping" at bounding box center [395, 107] width 33 height 16
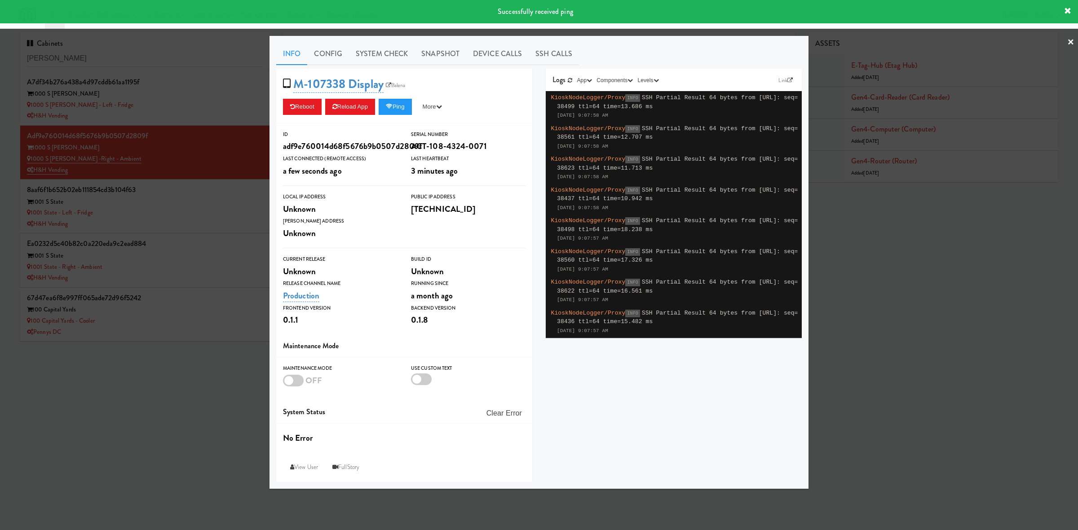
drag, startPoint x: 238, startPoint y: 365, endPoint x: 310, endPoint y: 292, distance: 103.2
click at [238, 362] on div at bounding box center [539, 265] width 1078 height 530
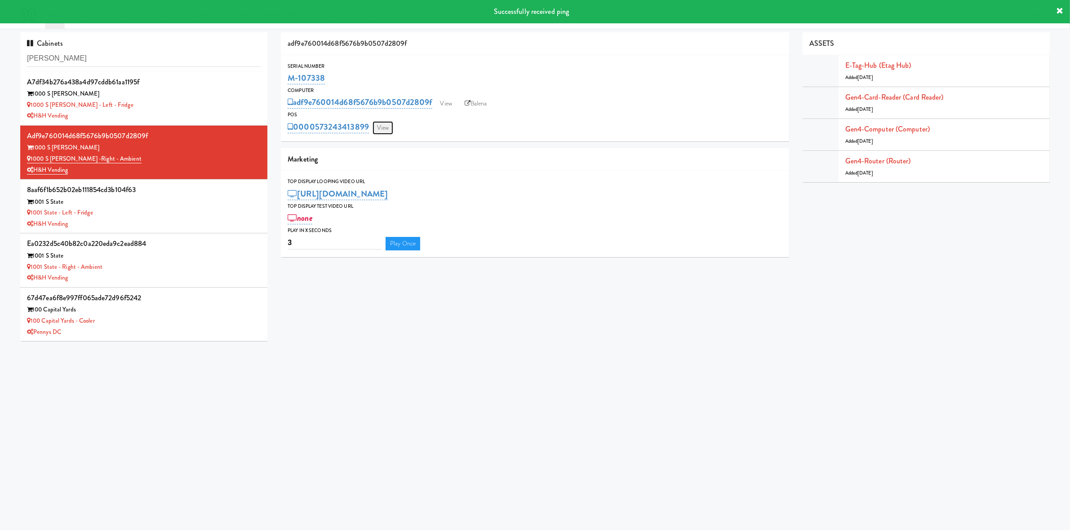
click at [382, 124] on link "View" at bounding box center [382, 127] width 21 height 13
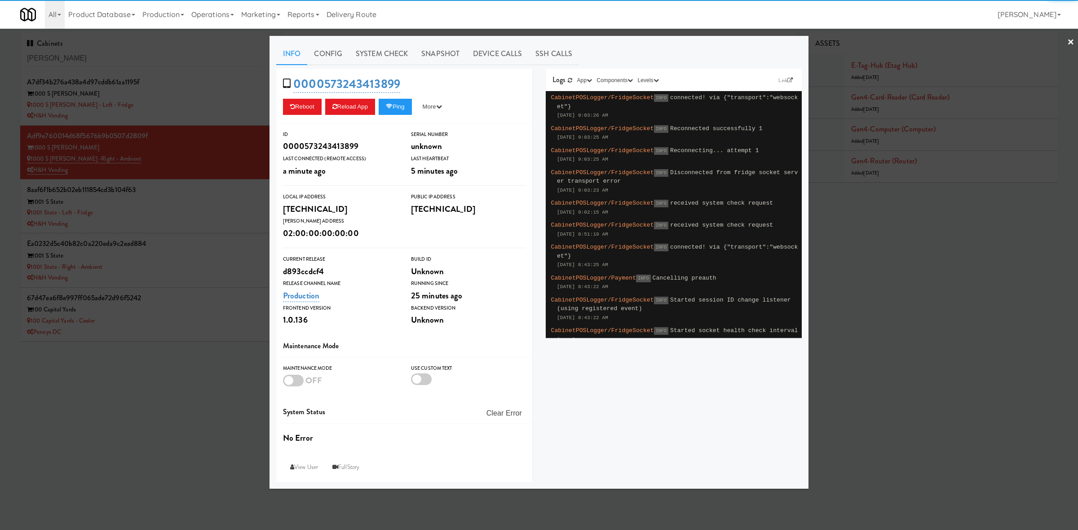
click at [389, 115] on div "0000573243413899 Reboot Reload App Ping More Ping Server Restart Server Force R…" at bounding box center [404, 96] width 256 height 55
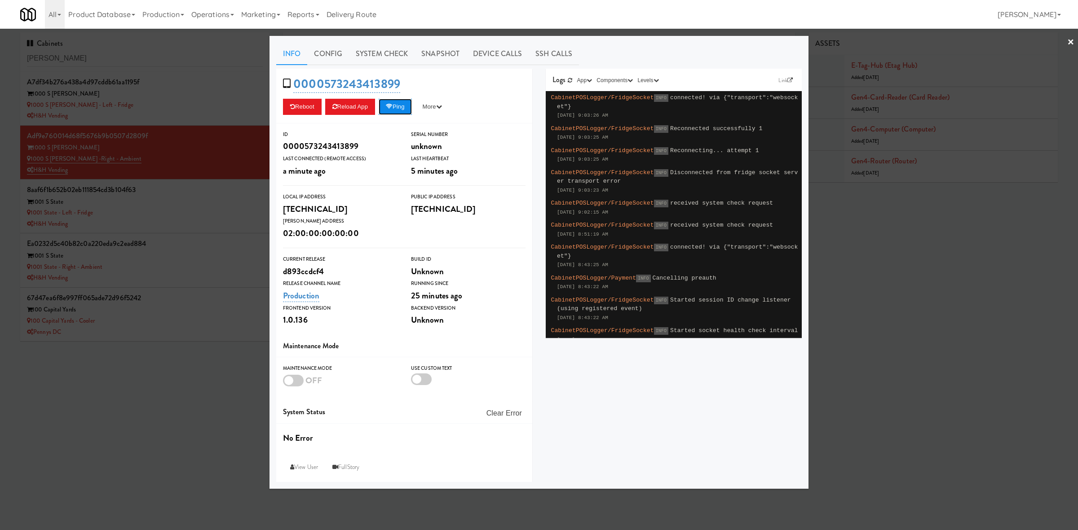
click at [393, 108] on icon at bounding box center [389, 107] width 7 height 6
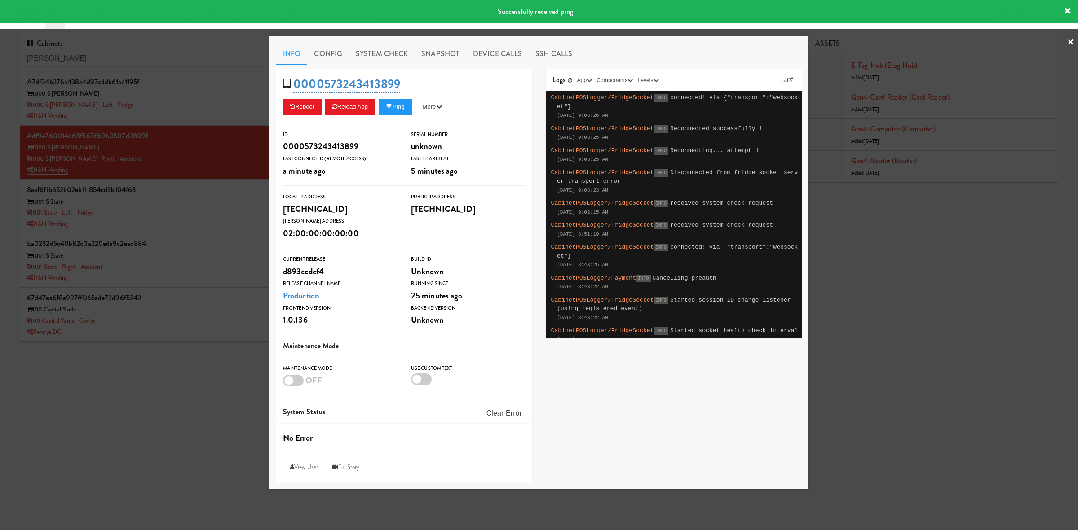
drag, startPoint x: 177, startPoint y: 340, endPoint x: 294, endPoint y: 287, distance: 129.0
click at [177, 340] on div at bounding box center [539, 265] width 1078 height 530
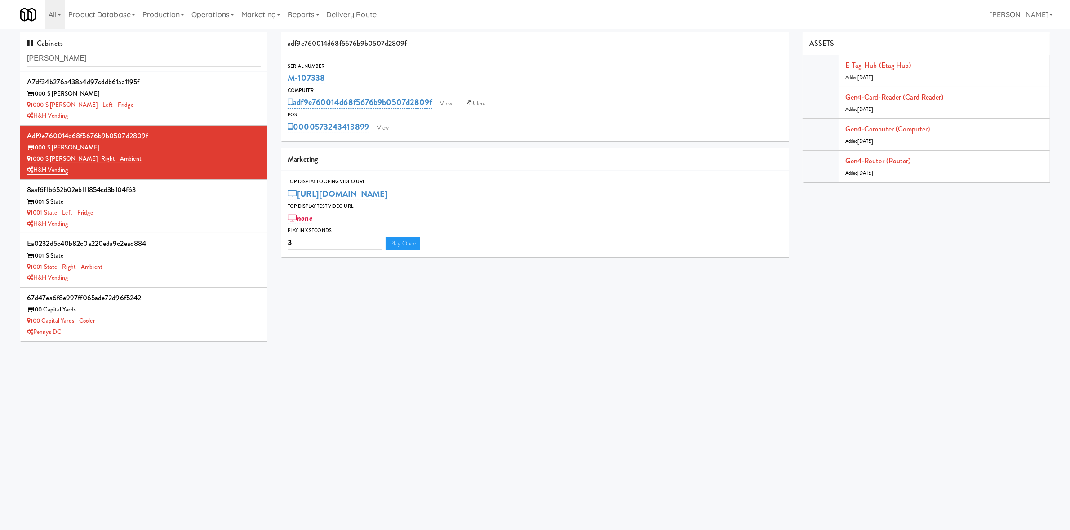
click at [183, 70] on div "Cabinets [PERSON_NAME]" at bounding box center [143, 52] width 247 height 40
click at [186, 58] on input "[PERSON_NAME]" at bounding box center [144, 58] width 234 height 17
paste input "0000573245105326"
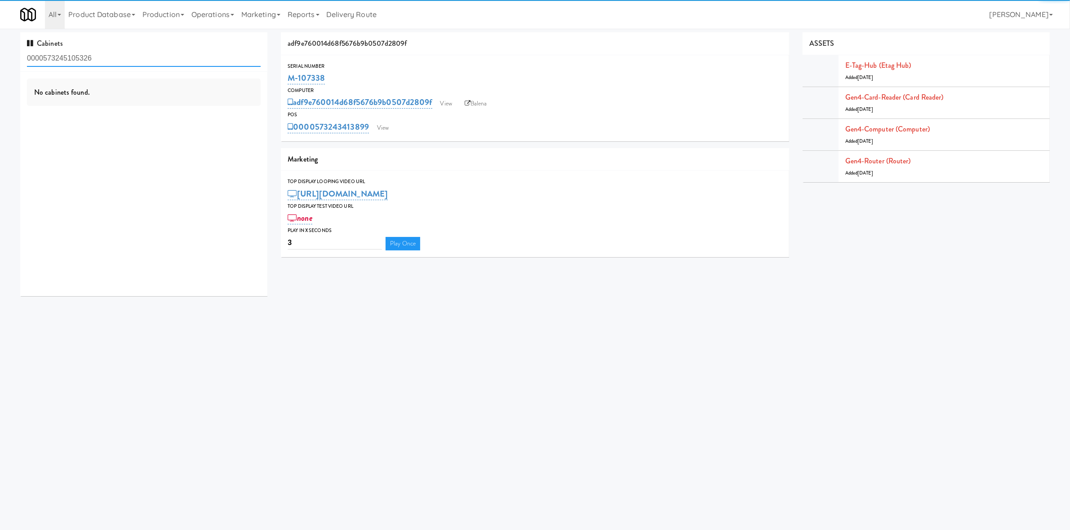
type input "[PERSON_NAME]"
